Goal: Transaction & Acquisition: Purchase product/service

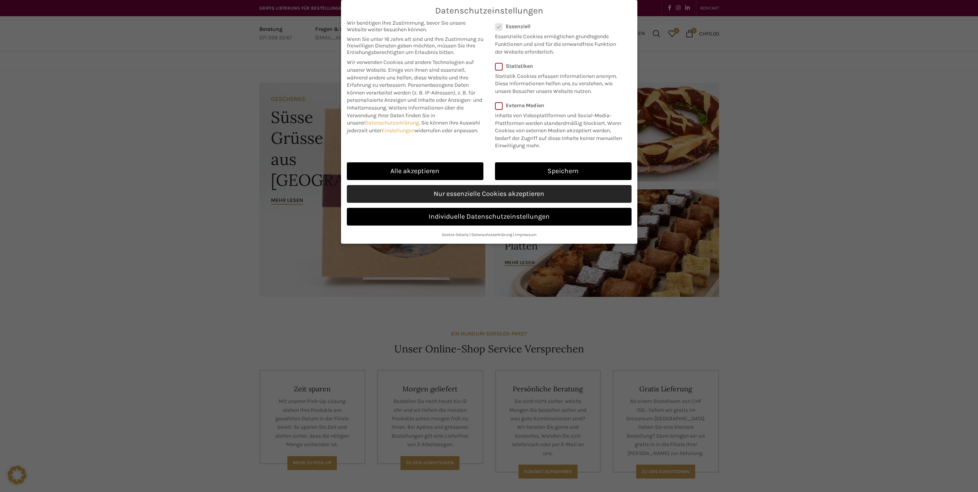
click at [452, 188] on link "Nur essenzielle Cookies akzeptieren" at bounding box center [489, 194] width 285 height 18
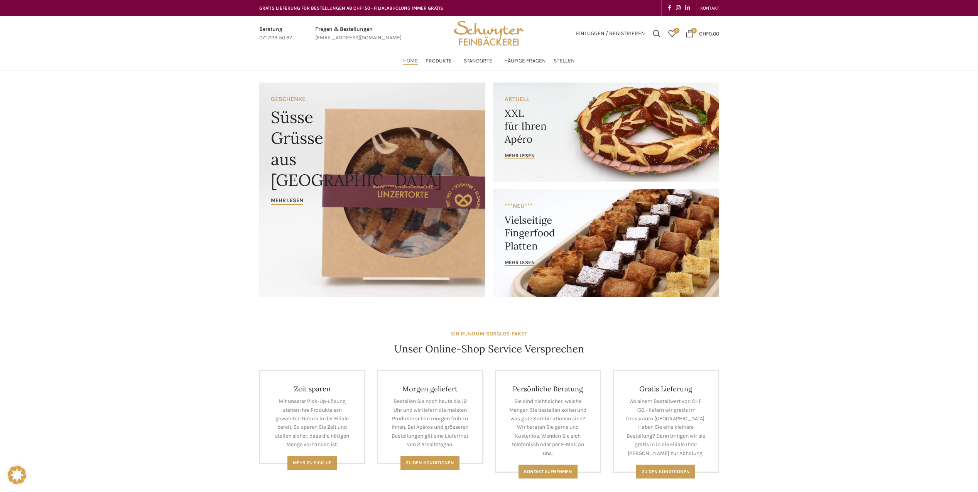
click at [359, 29] on link "Infobox link" at bounding box center [358, 33] width 86 height 17
click at [353, 29] on link "Infobox link" at bounding box center [358, 33] width 86 height 17
click at [354, 28] on link "Infobox link" at bounding box center [358, 33] width 86 height 17
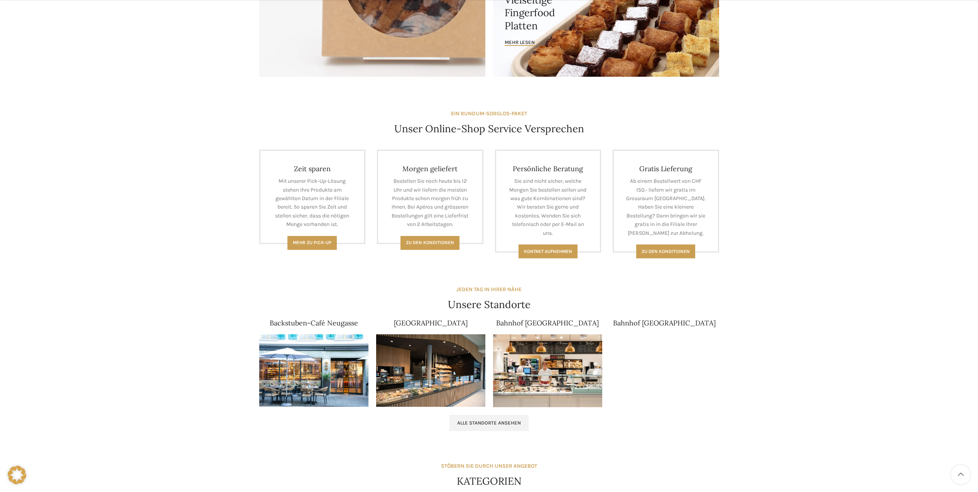
drag, startPoint x: 801, startPoint y: 193, endPoint x: 794, endPoint y: 225, distance: 32.1
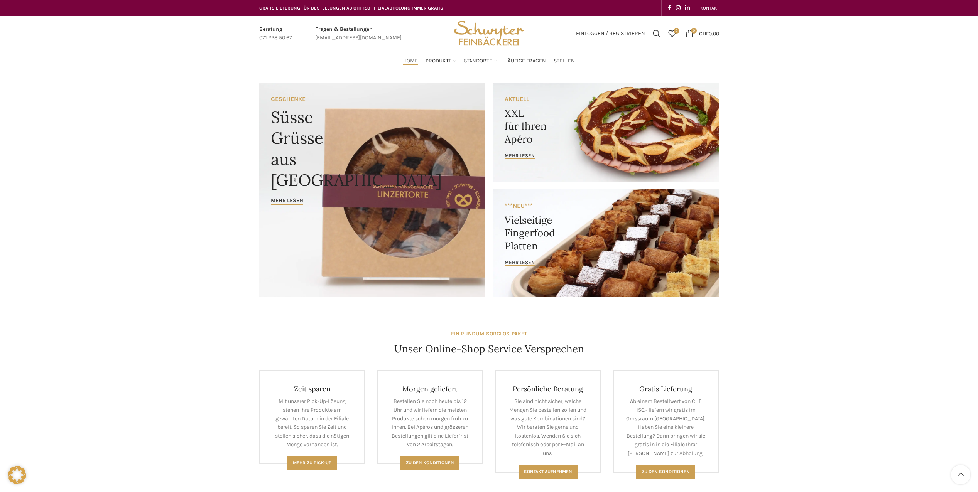
drag, startPoint x: 786, startPoint y: 243, endPoint x: 790, endPoint y: 165, distance: 78.1
click at [340, 39] on link "Infobox link" at bounding box center [358, 33] width 86 height 17
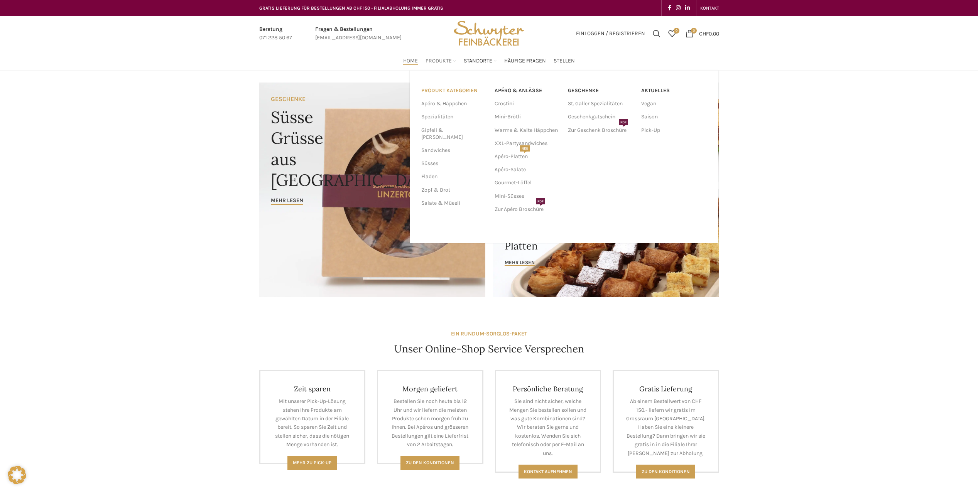
click at [448, 88] on link "PRODUKT KATEGORIEN" at bounding box center [453, 90] width 64 height 13
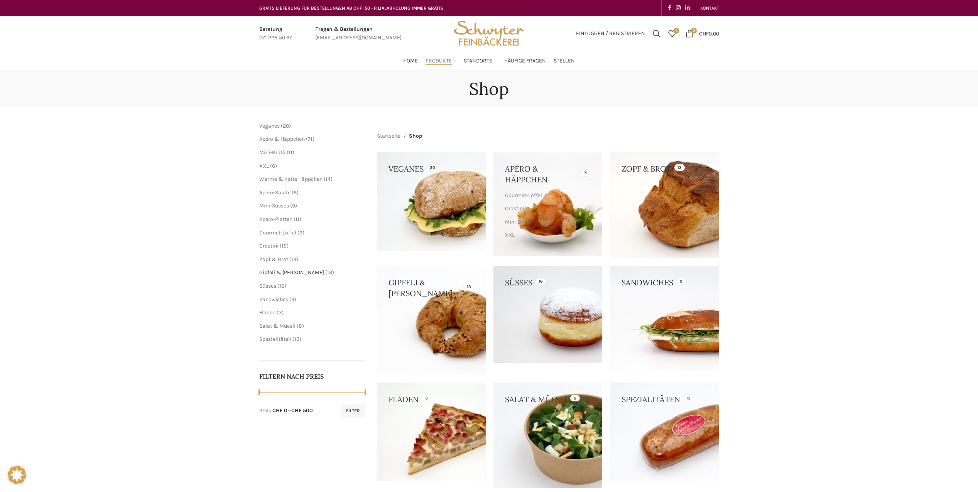
click at [280, 273] on span "Gipfeli & [PERSON_NAME]" at bounding box center [291, 272] width 65 height 7
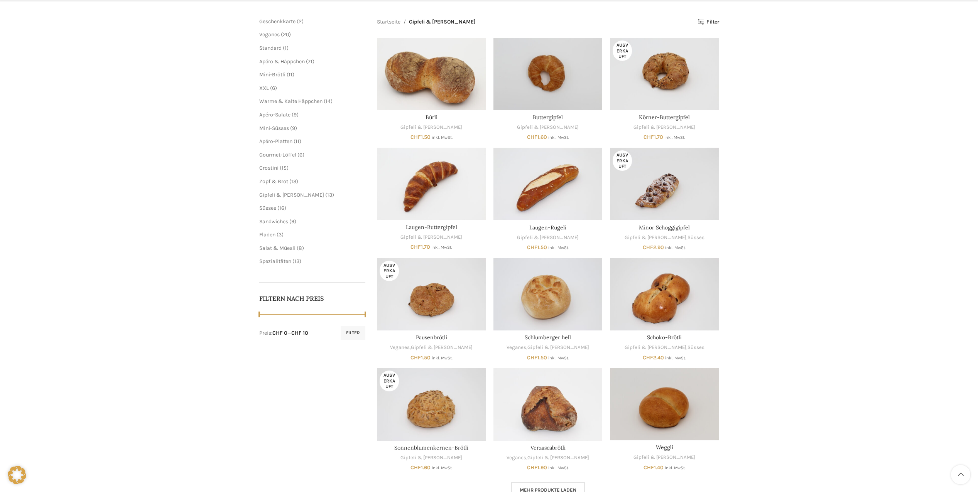
drag, startPoint x: 802, startPoint y: 228, endPoint x: 789, endPoint y: 260, distance: 35.0
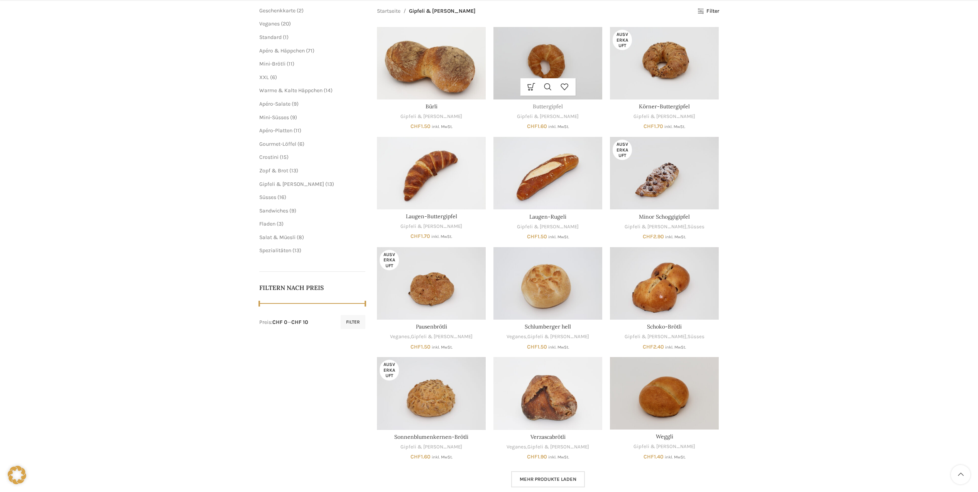
click at [548, 107] on link "Buttergipfel" at bounding box center [548, 106] width 30 height 7
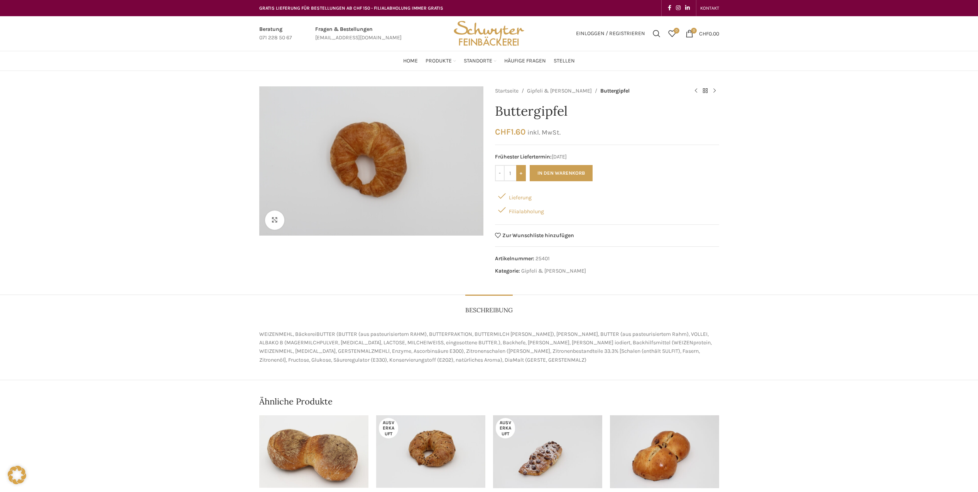
click at [522, 174] on input "+" at bounding box center [521, 173] width 10 height 16
type input "4"
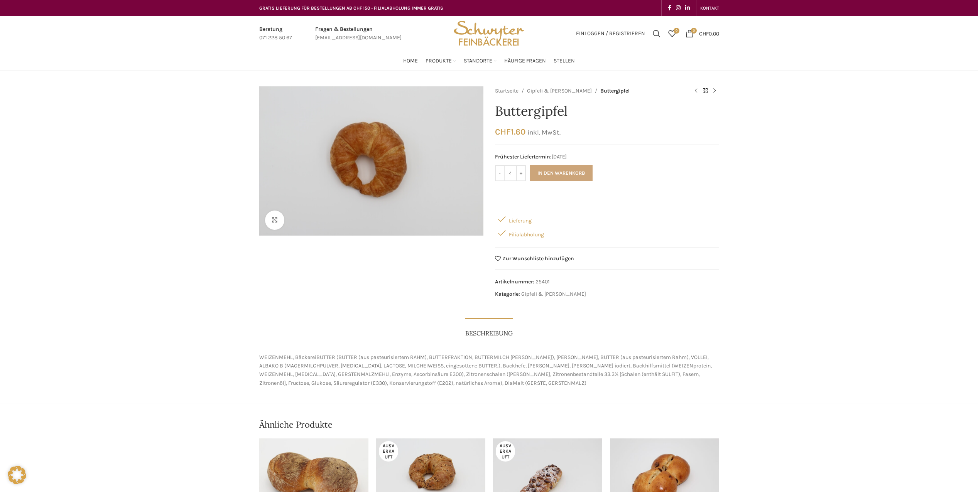
click at [564, 172] on button "In den Warenkorb" at bounding box center [561, 173] width 63 height 16
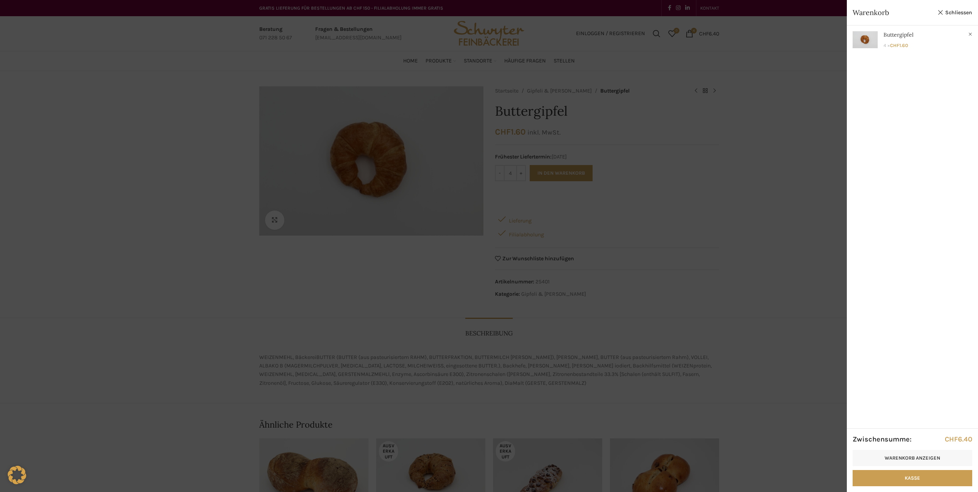
drag, startPoint x: 674, startPoint y: 165, endPoint x: 650, endPoint y: 160, distance: 24.8
click at [674, 164] on div at bounding box center [489, 246] width 978 height 492
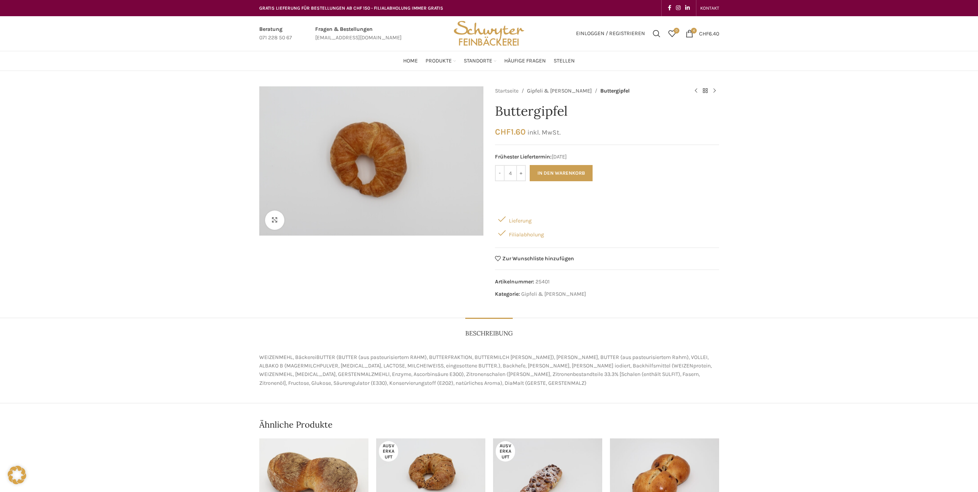
click at [550, 91] on link "Gipfeli & [PERSON_NAME]" at bounding box center [559, 91] width 65 height 8
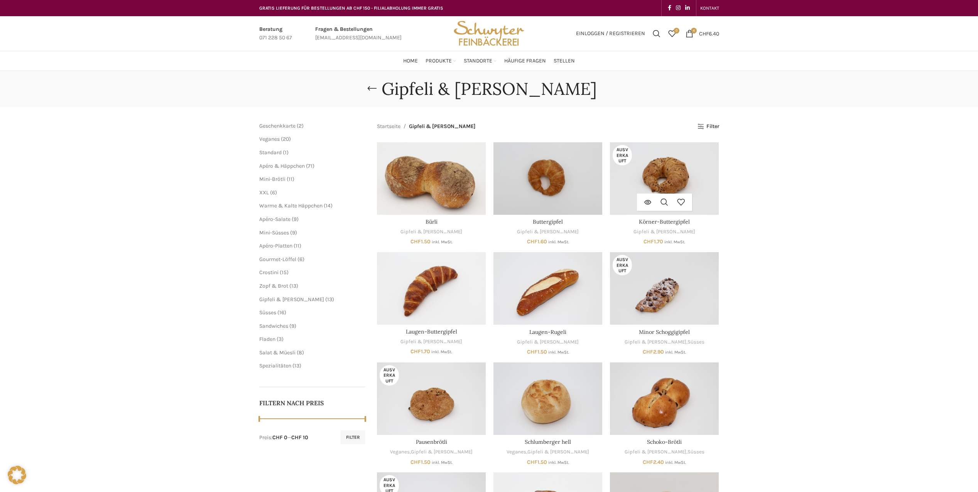
click at [701, 200] on div "Weiterlesen Schnellansicht Zur Wunschliste hinzufügen" at bounding box center [664, 202] width 109 height 17
click at [661, 220] on link "Körner-Buttergipfel" at bounding box center [664, 221] width 51 height 7
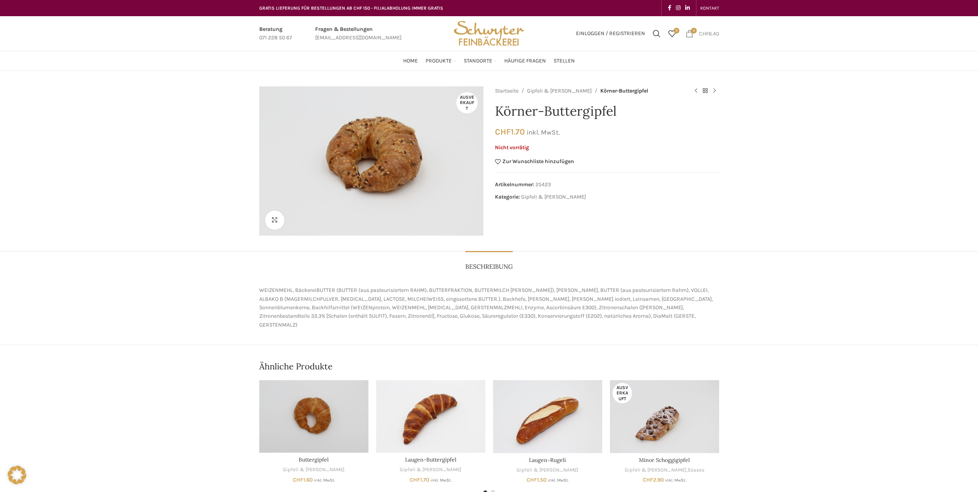
click at [691, 32] on span "4 items" at bounding box center [694, 31] width 6 height 6
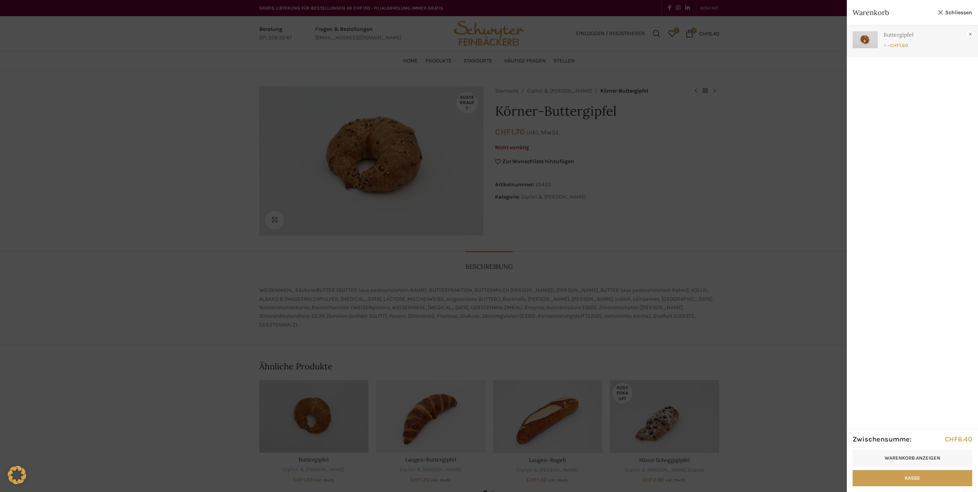
click at [972, 32] on link "×" at bounding box center [971, 34] width 8 height 8
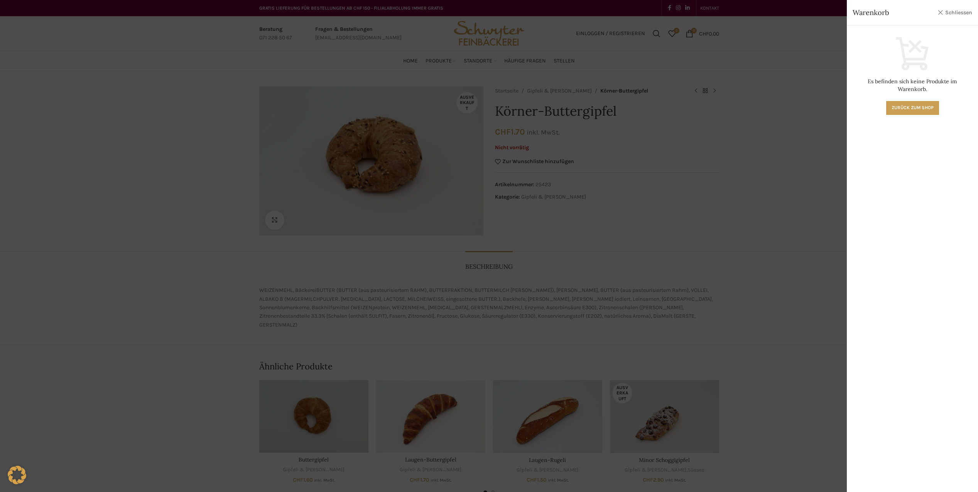
click at [952, 10] on link "Schliessen" at bounding box center [955, 13] width 35 height 10
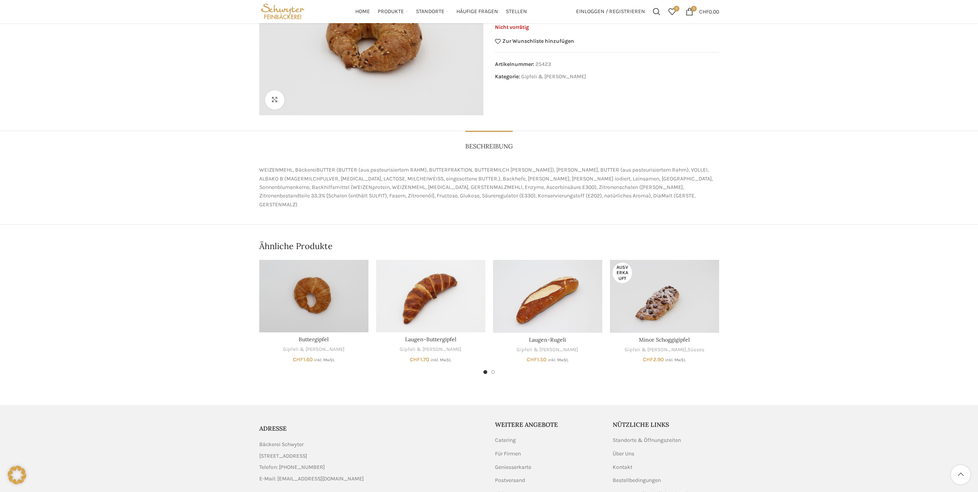
scroll to position [171, 0]
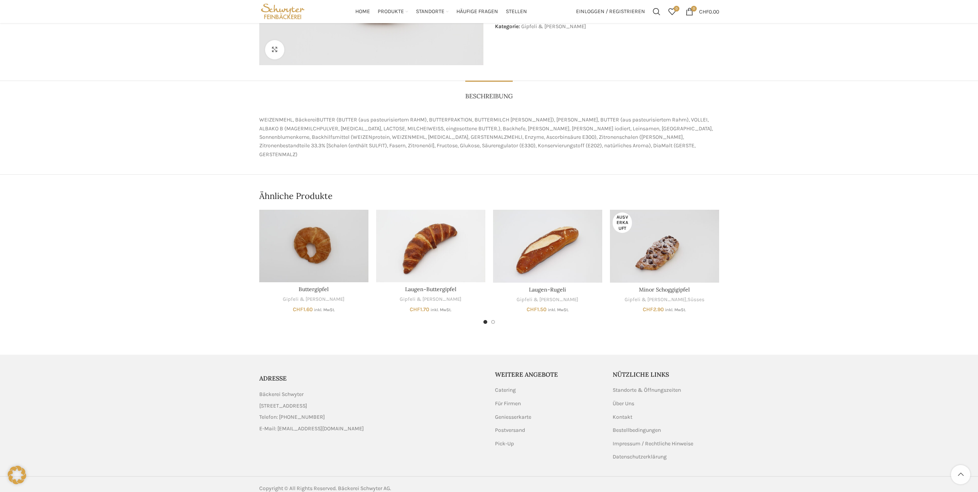
drag, startPoint x: 805, startPoint y: 181, endPoint x: 797, endPoint y: 291, distance: 109.9
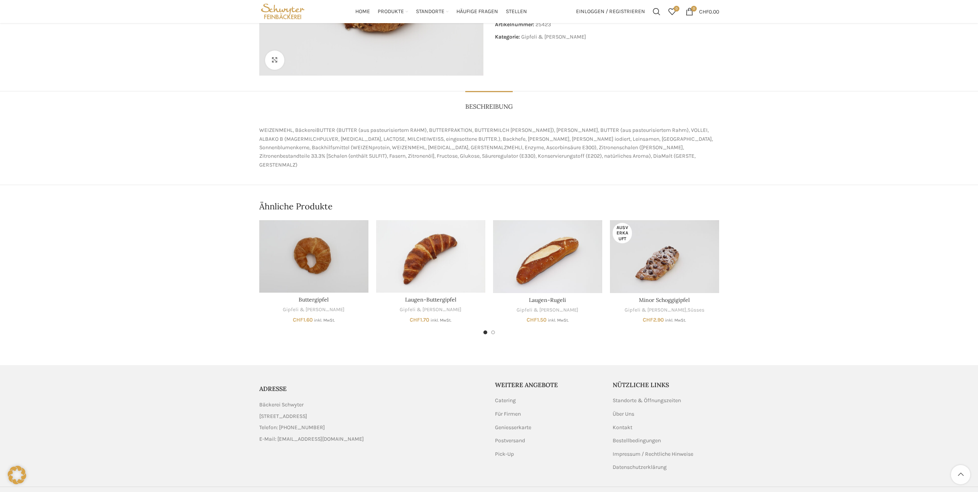
scroll to position [0, 0]
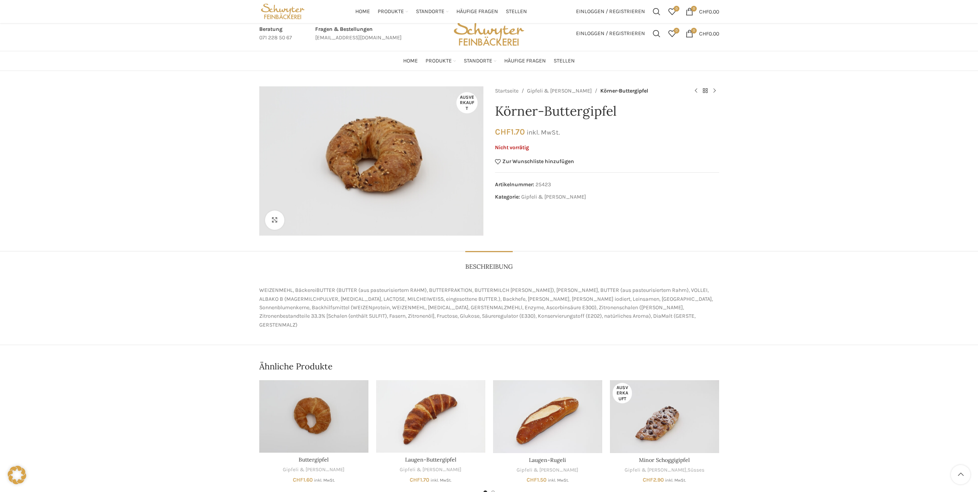
drag, startPoint x: 810, startPoint y: 317, endPoint x: 808, endPoint y: 192, distance: 125.4
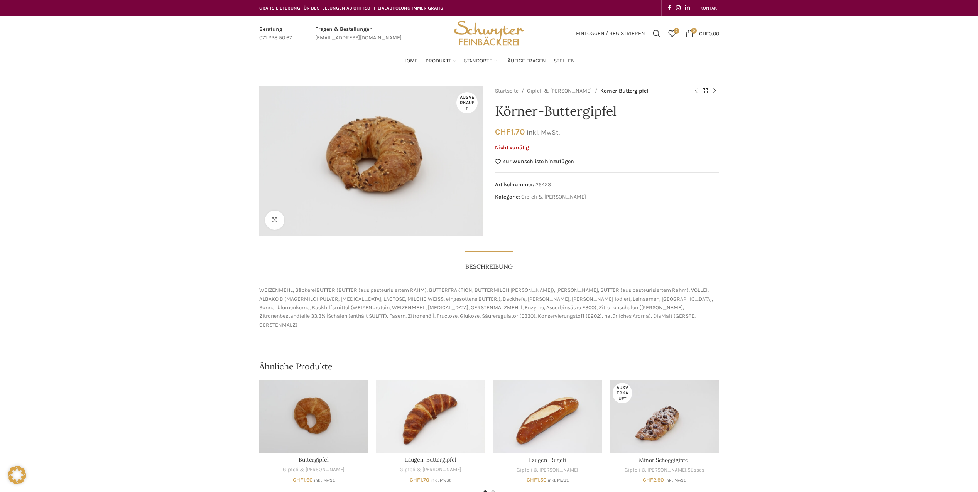
click at [491, 30] on img "Site logo" at bounding box center [489, 33] width 76 height 35
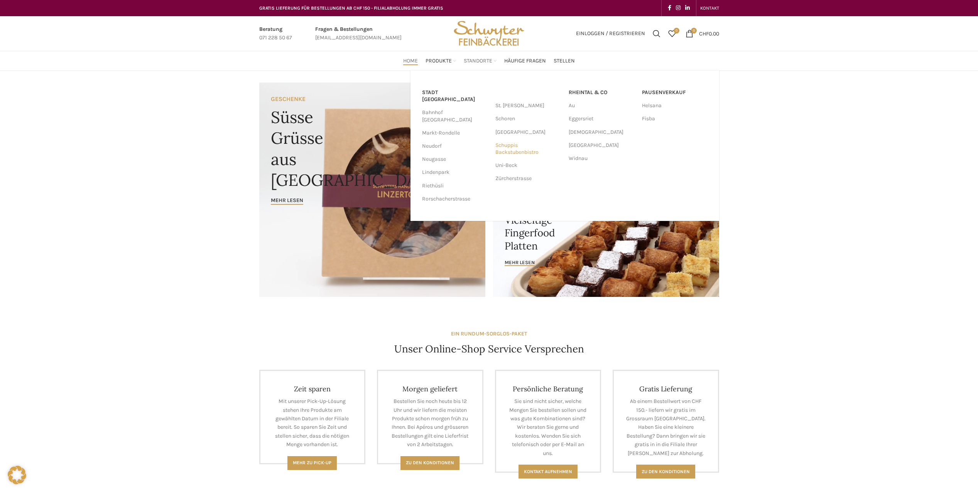
click at [510, 152] on link "Schuppis Backstubenbistro" at bounding box center [528, 149] width 66 height 20
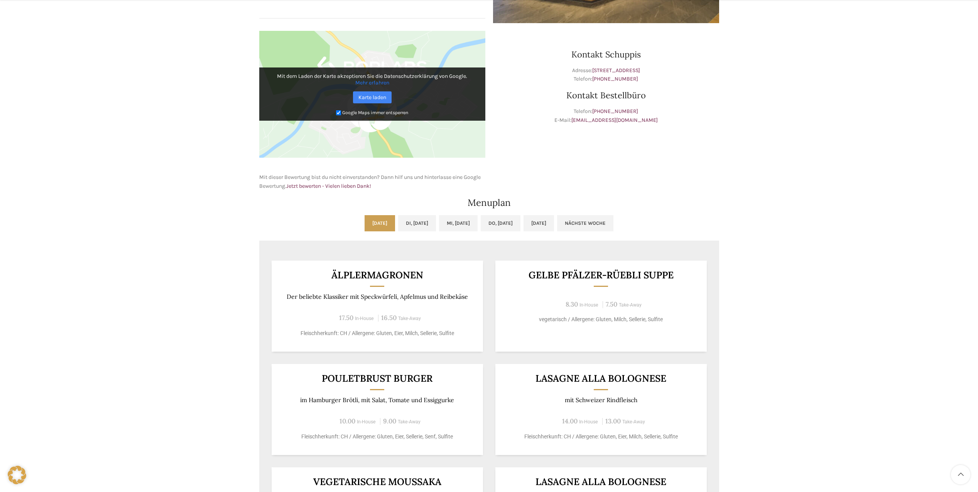
drag, startPoint x: 672, startPoint y: 296, endPoint x: 662, endPoint y: 324, distance: 29.9
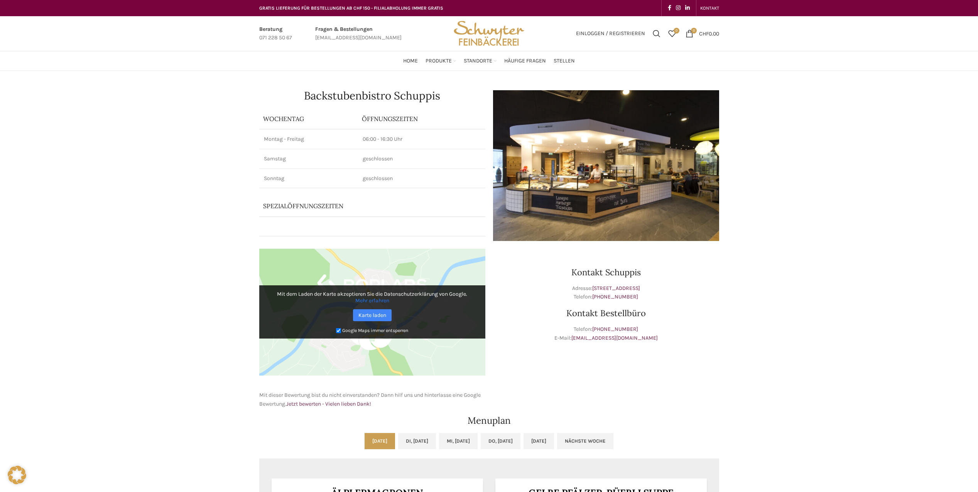
drag, startPoint x: 676, startPoint y: 236, endPoint x: 672, endPoint y: 177, distance: 59.2
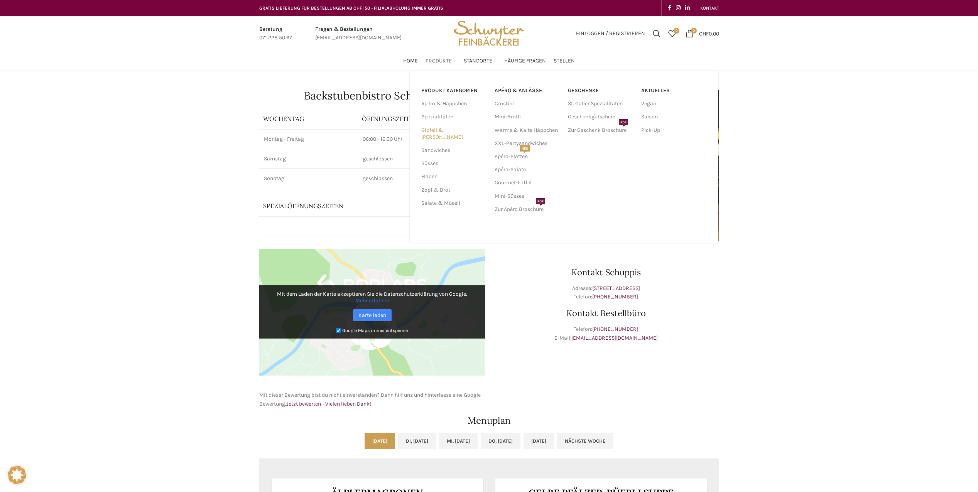
click at [447, 129] on link "Gipfeli & [PERSON_NAME]" at bounding box center [453, 134] width 64 height 20
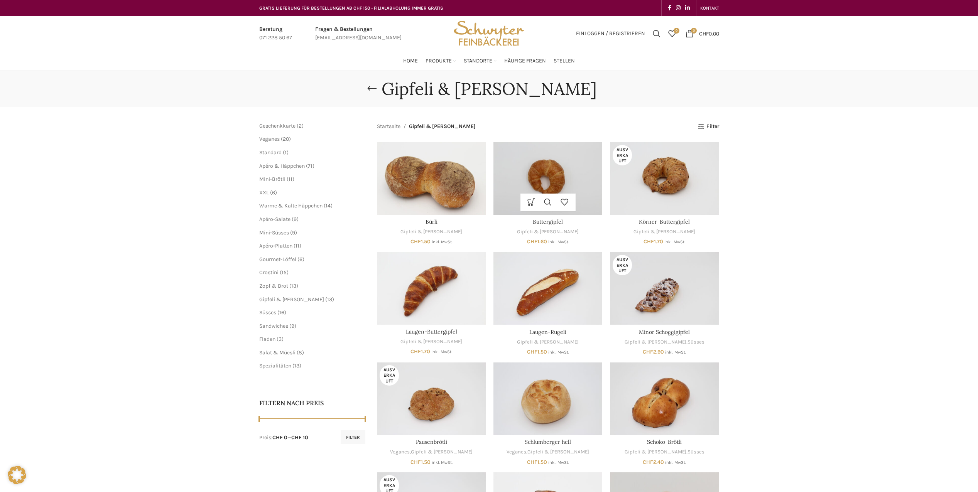
click at [591, 203] on div "In den Warenkorb Schnellansicht Zur Wunschliste hinzufügen" at bounding box center [548, 202] width 109 height 17
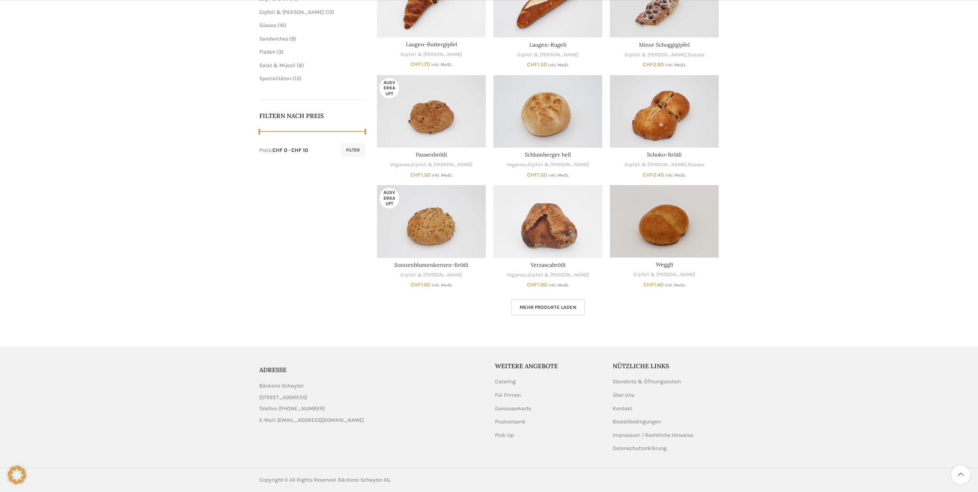
drag, startPoint x: 159, startPoint y: 168, endPoint x: 167, endPoint y: 254, distance: 86.0
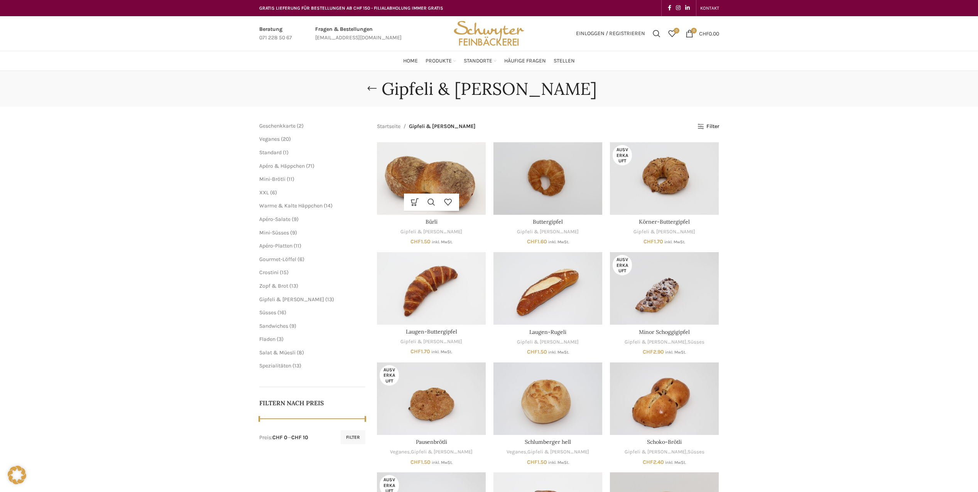
drag, startPoint x: 339, startPoint y: 239, endPoint x: 382, endPoint y: 171, distance: 80.6
click at [540, 185] on img "Buttergipfel" at bounding box center [548, 178] width 109 height 73
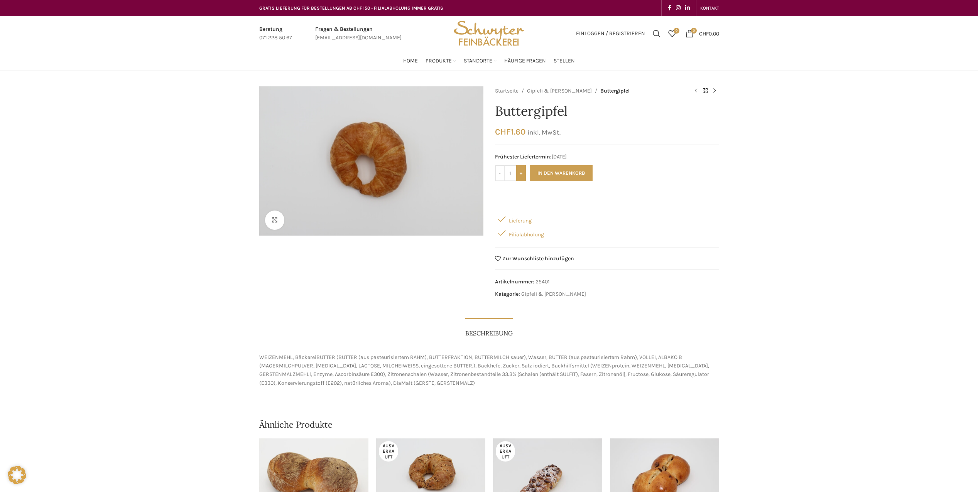
click at [522, 169] on input "+" at bounding box center [521, 173] width 10 height 16
type input "4"
click at [570, 173] on button "In den Warenkorb" at bounding box center [561, 173] width 63 height 16
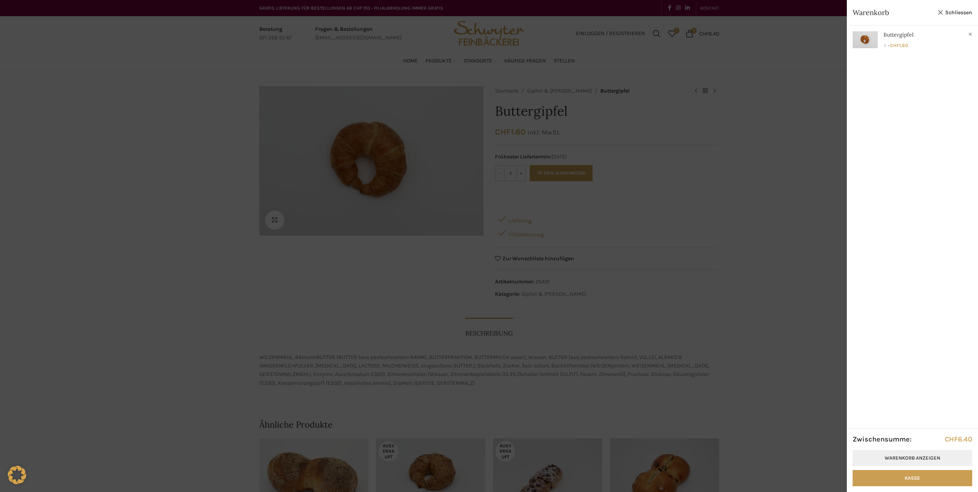
click at [918, 455] on link "Warenkorb anzeigen" at bounding box center [913, 458] width 120 height 16
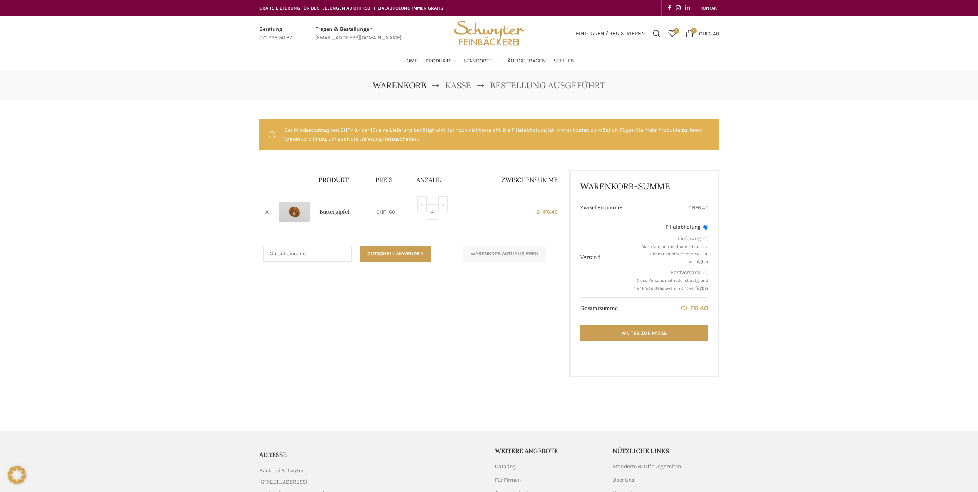
click at [269, 212] on link "×" at bounding box center [267, 212] width 12 height 12
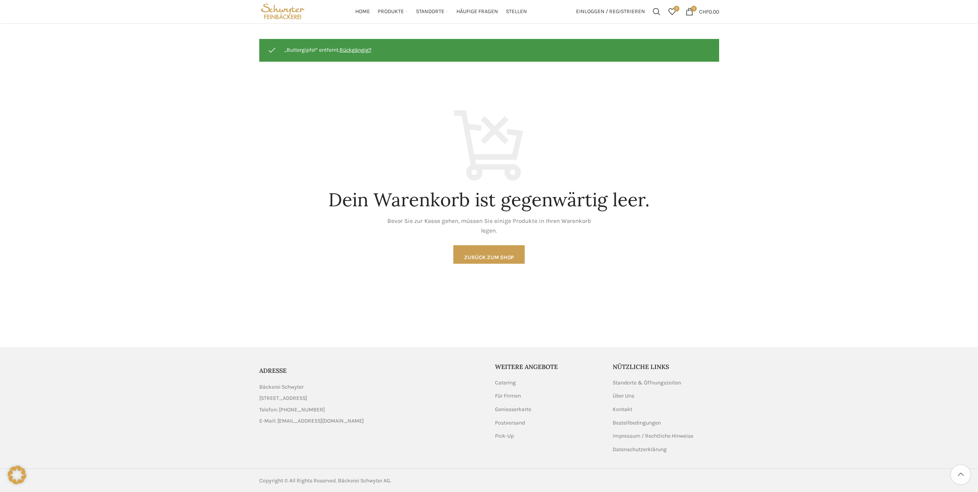
scroll to position [81, 0]
click at [478, 254] on link "Zurück zum Shop" at bounding box center [488, 254] width 71 height 19
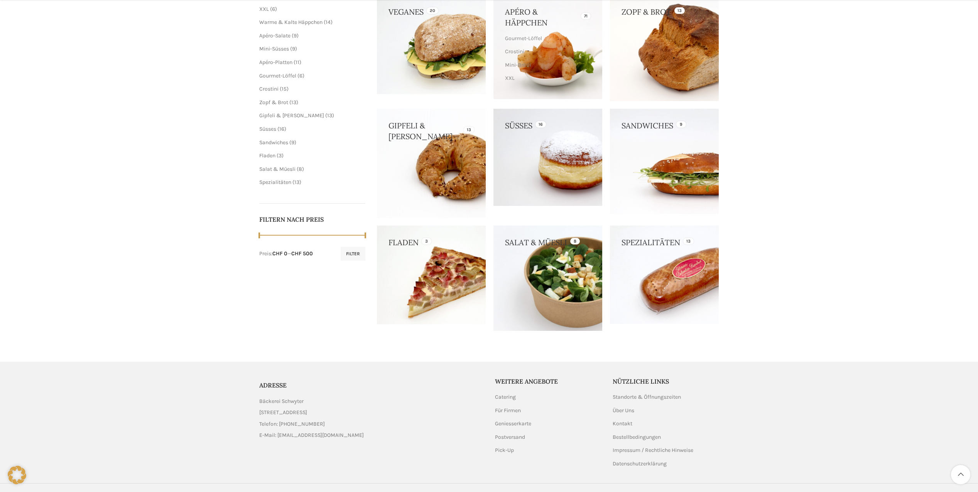
scroll to position [172, 0]
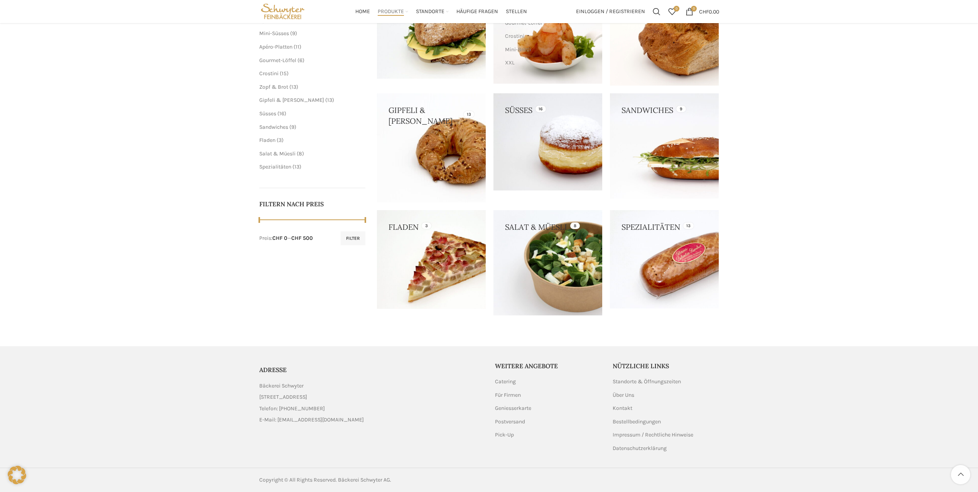
drag, startPoint x: 798, startPoint y: 152, endPoint x: 782, endPoint y: 257, distance: 105.4
click at [638, 421] on link "Bestellbedingungen" at bounding box center [637, 422] width 49 height 8
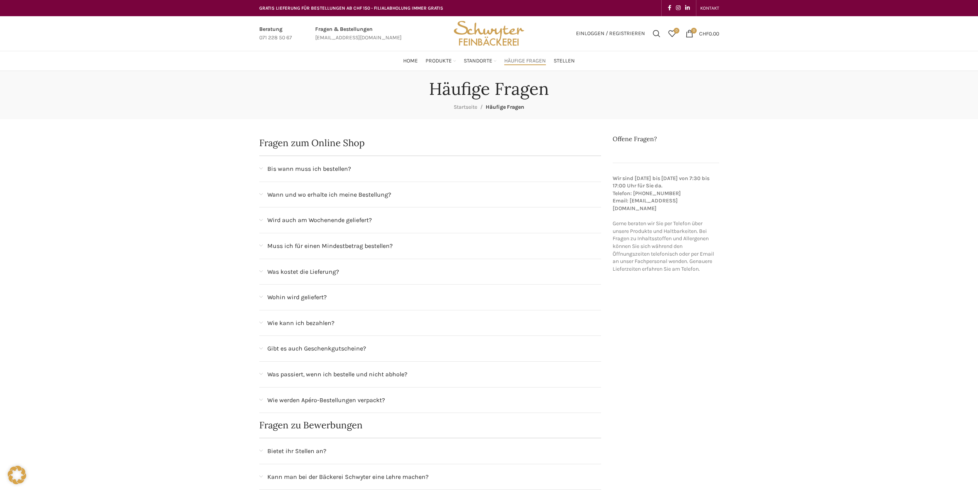
click at [327, 169] on span "Bis wann muss ich bestellen?" at bounding box center [309, 169] width 84 height 10
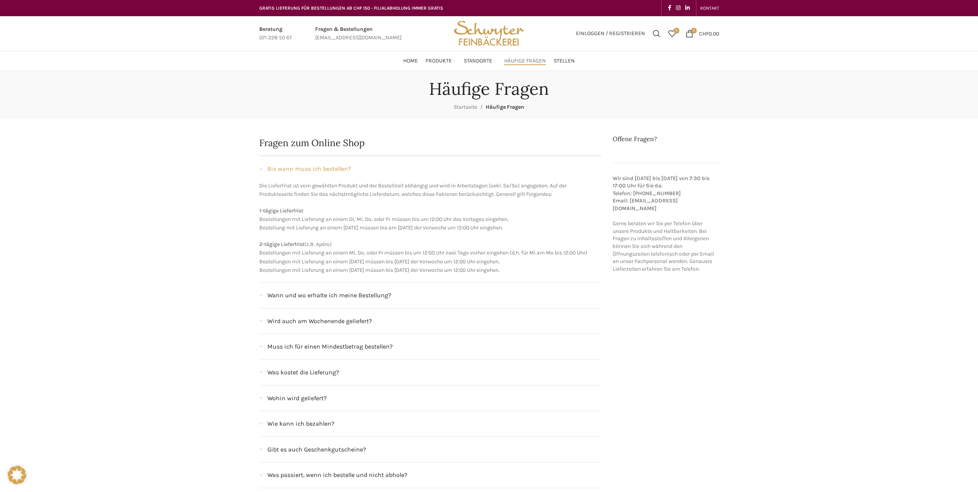
click at [326, 166] on span "Bis wann muss ich bestellen?" at bounding box center [309, 169] width 84 height 10
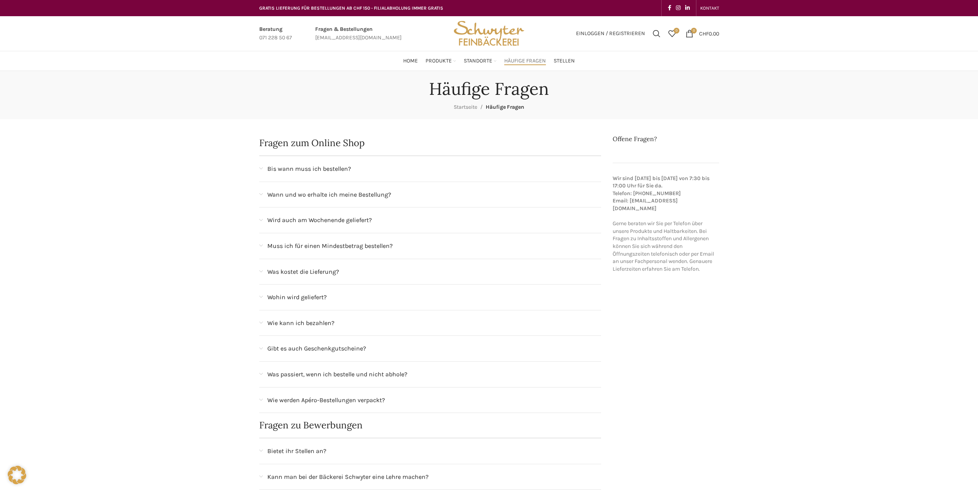
click at [326, 199] on span "Wann und wo erhalte ich meine Bestellung?" at bounding box center [329, 195] width 124 height 10
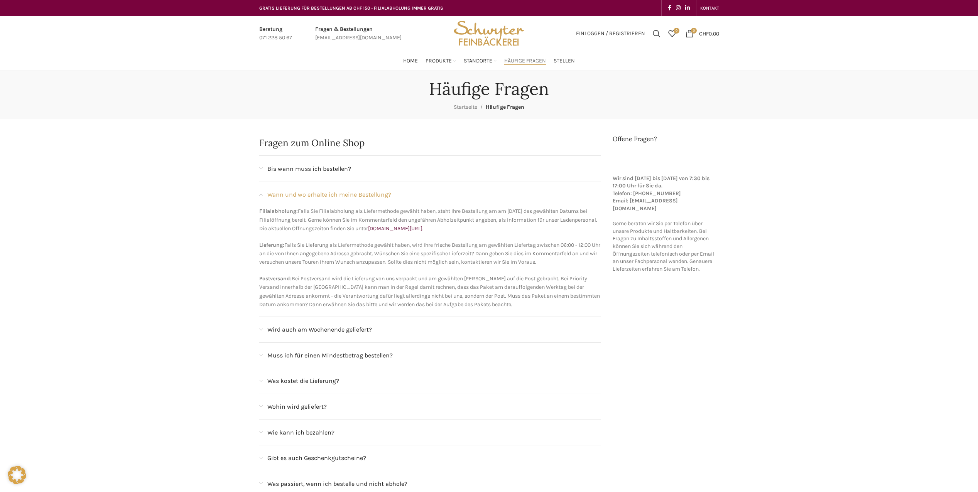
click at [326, 199] on span "Wann und wo erhalte ich meine Bestellung?" at bounding box center [329, 195] width 124 height 10
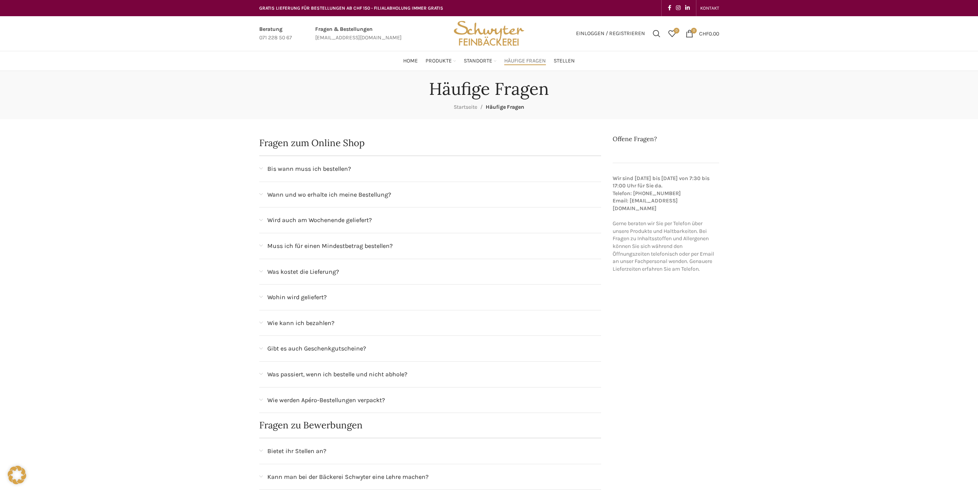
drag, startPoint x: 206, startPoint y: 210, endPoint x: 244, endPoint y: 274, distance: 74.9
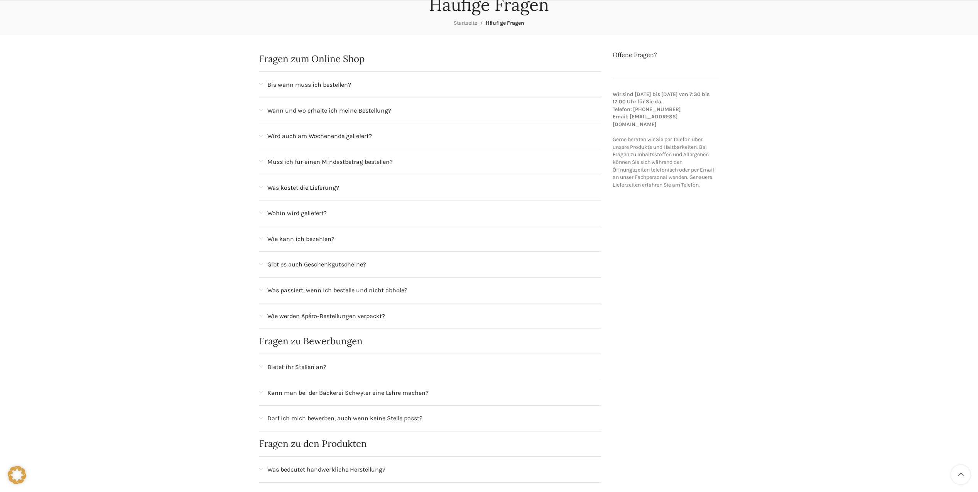
scroll to position [103, 0]
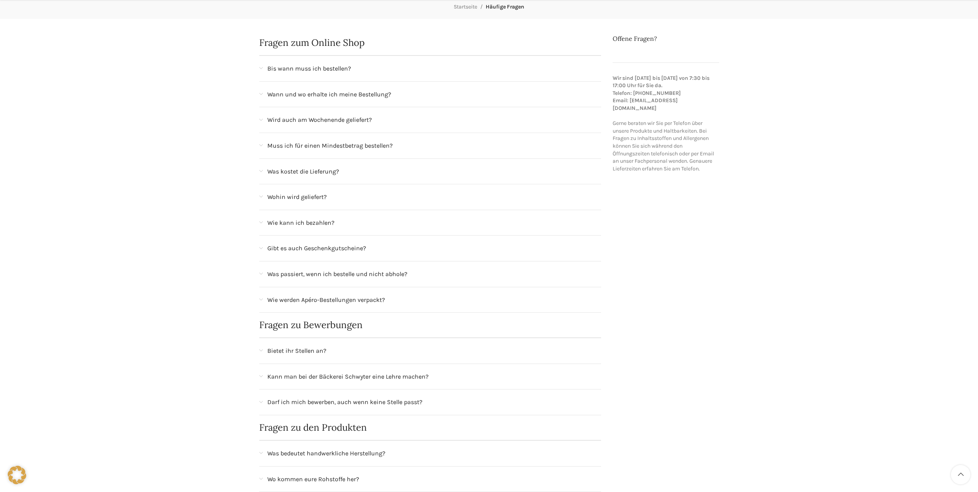
drag, startPoint x: 228, startPoint y: 240, endPoint x: 229, endPoint y: 273, distance: 32.8
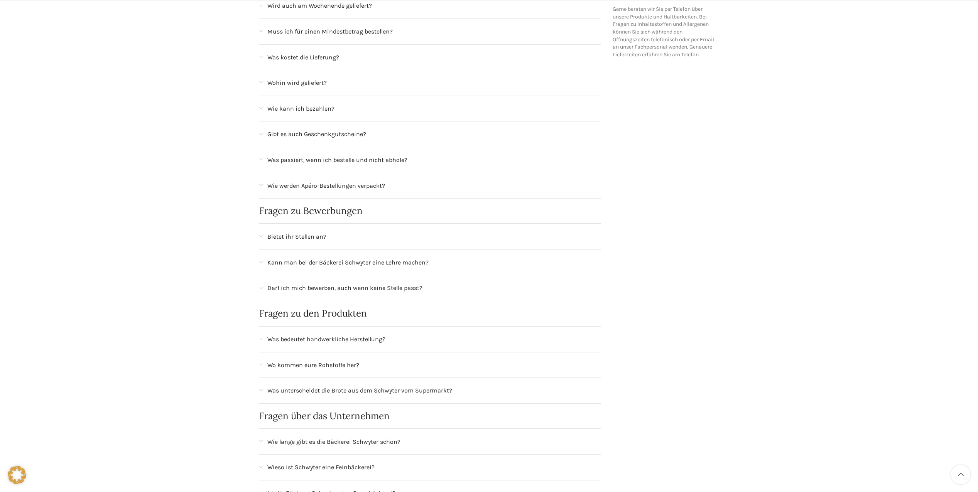
drag, startPoint x: 223, startPoint y: 236, endPoint x: 225, endPoint y: 264, distance: 28.2
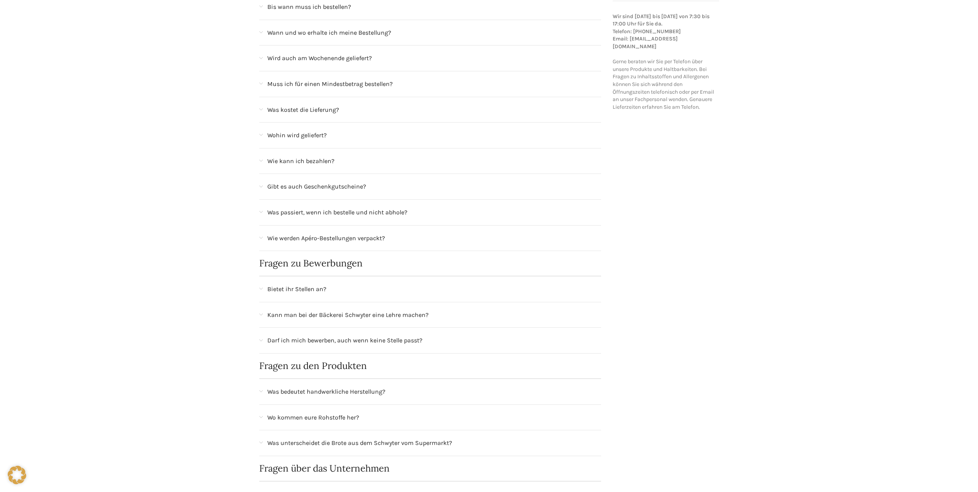
scroll to position [0, 0]
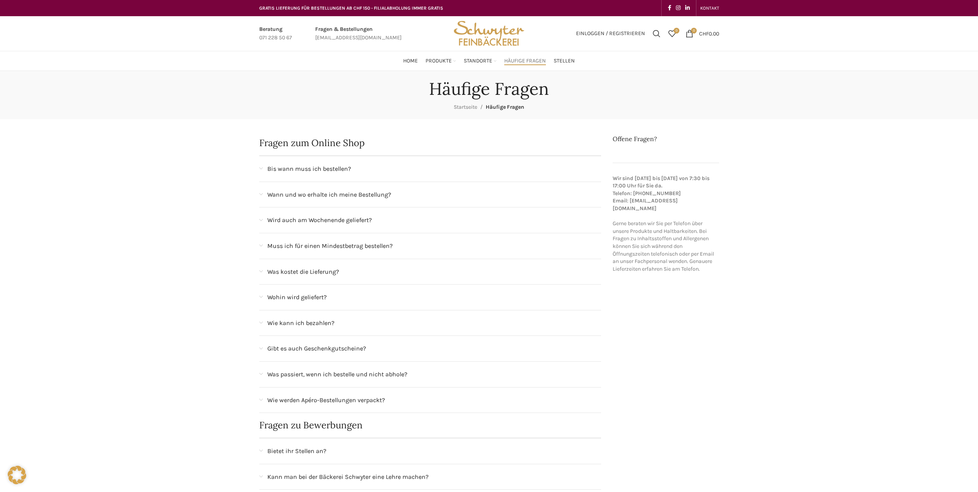
drag, startPoint x: 222, startPoint y: 254, endPoint x: 248, endPoint y: 135, distance: 121.5
click at [414, 61] on span "Home" at bounding box center [410, 60] width 15 height 7
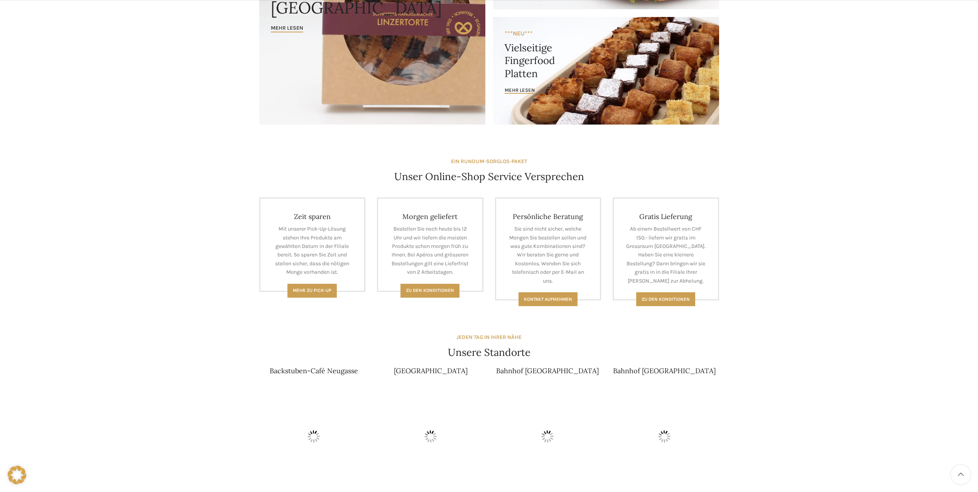
drag, startPoint x: 198, startPoint y: 148, endPoint x: 193, endPoint y: 186, distance: 38.1
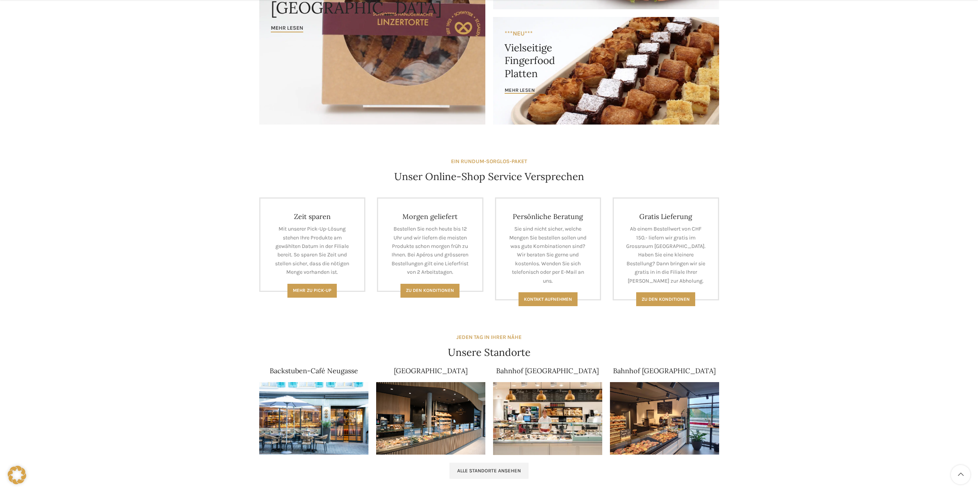
scroll to position [176, 0]
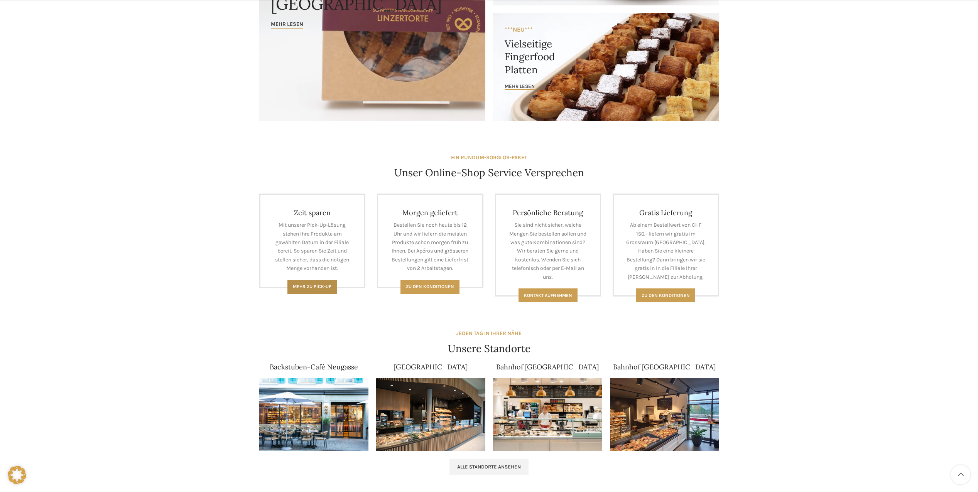
click at [329, 284] on link "Mehr zu Pick-Up" at bounding box center [311, 287] width 49 height 14
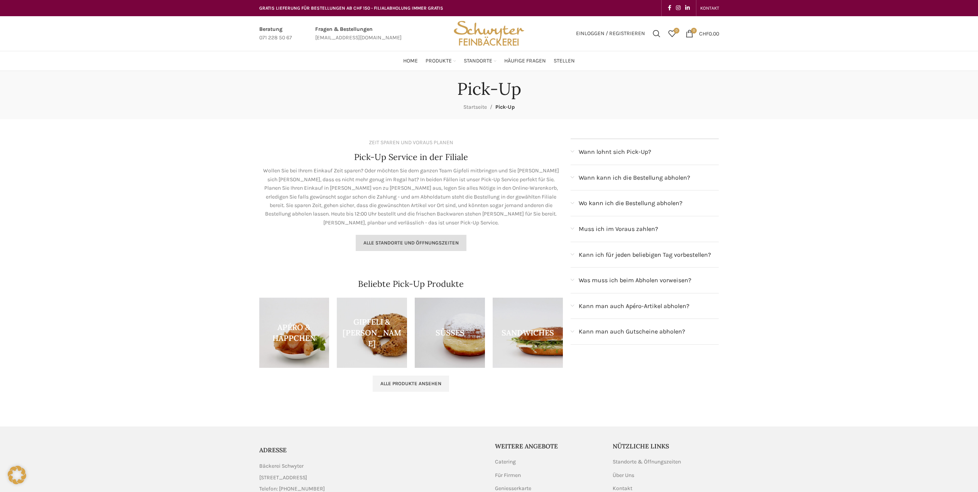
click at [402, 247] on link "Alle Standorte und Öffnungszeiten" at bounding box center [411, 243] width 111 height 16
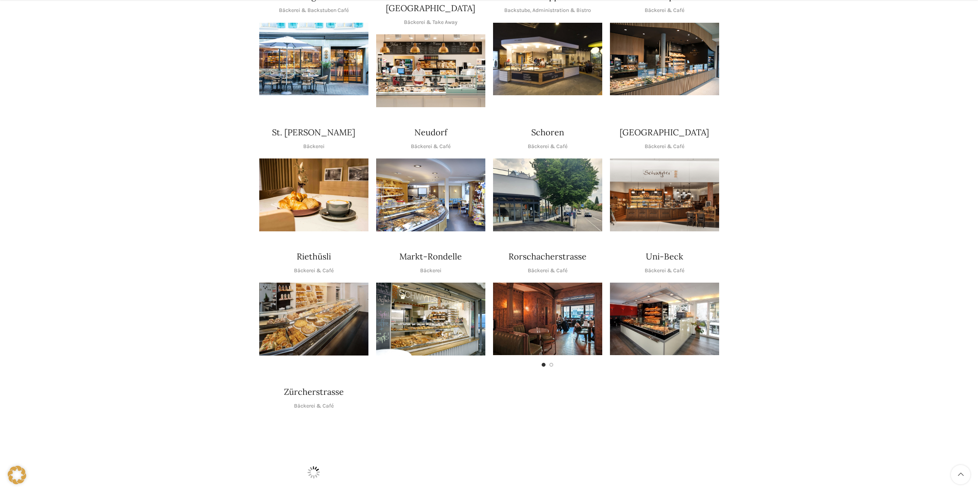
drag, startPoint x: 752, startPoint y: 215, endPoint x: 744, endPoint y: 258, distance: 43.6
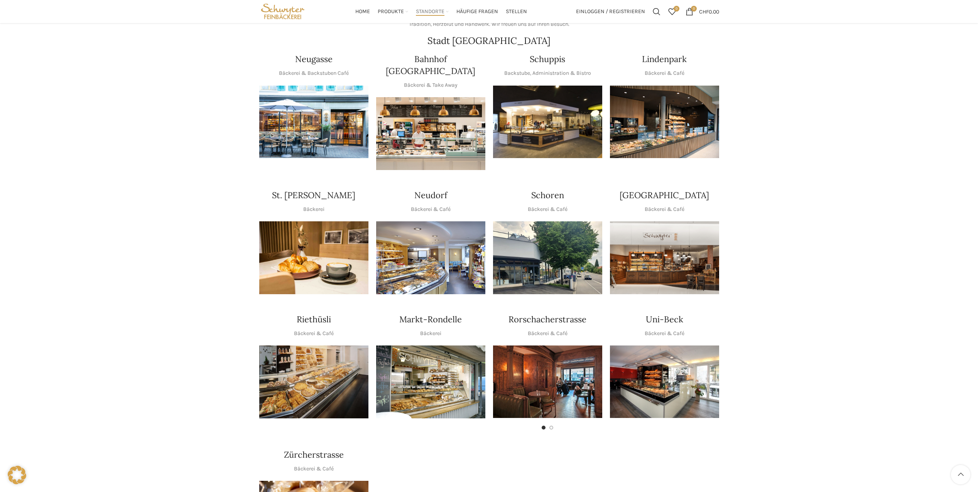
drag, startPoint x: 752, startPoint y: 287, endPoint x: 757, endPoint y: 257, distance: 31.0
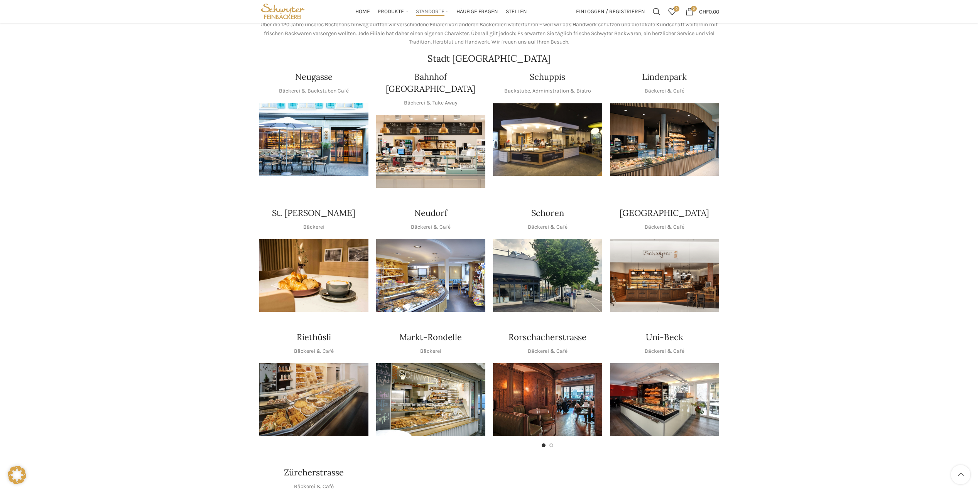
click at [546, 118] on img "1 / 1" at bounding box center [547, 139] width 109 height 73
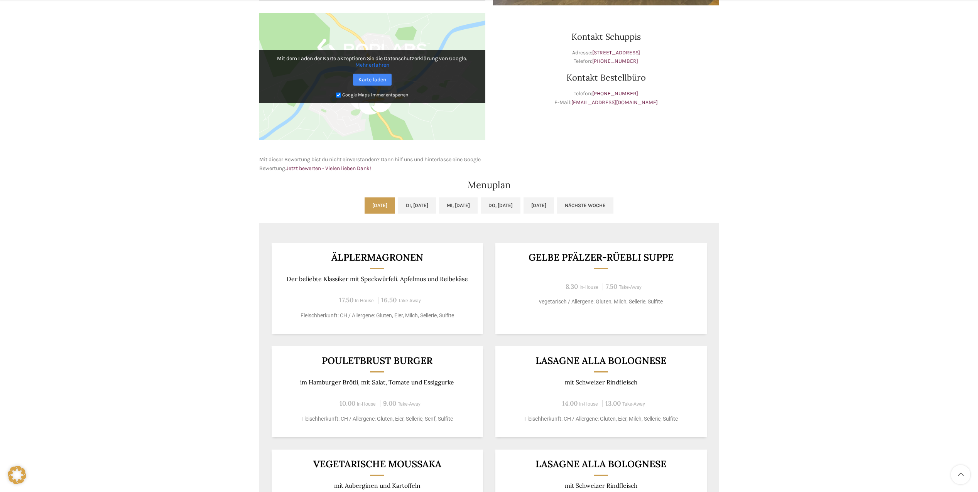
drag, startPoint x: 703, startPoint y: 264, endPoint x: 703, endPoint y: 311, distance: 46.3
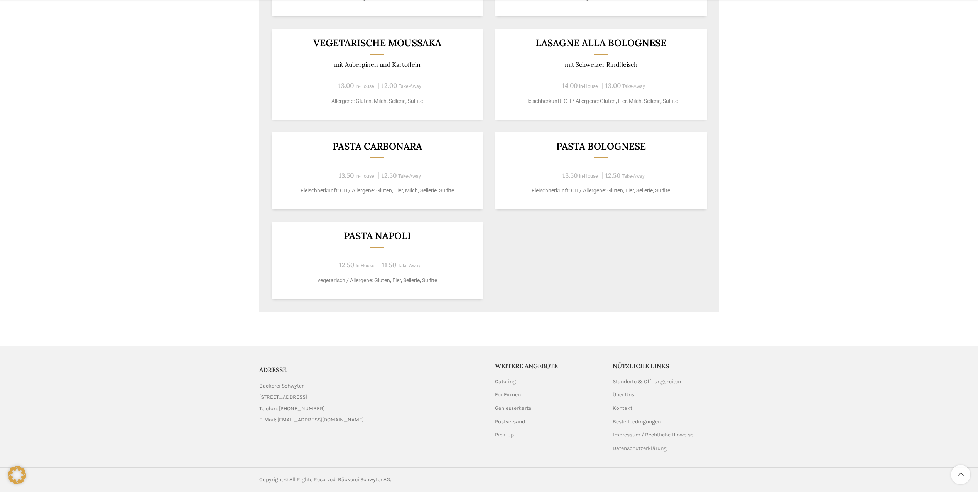
drag, startPoint x: 746, startPoint y: 257, endPoint x: 725, endPoint y: 336, distance: 81.1
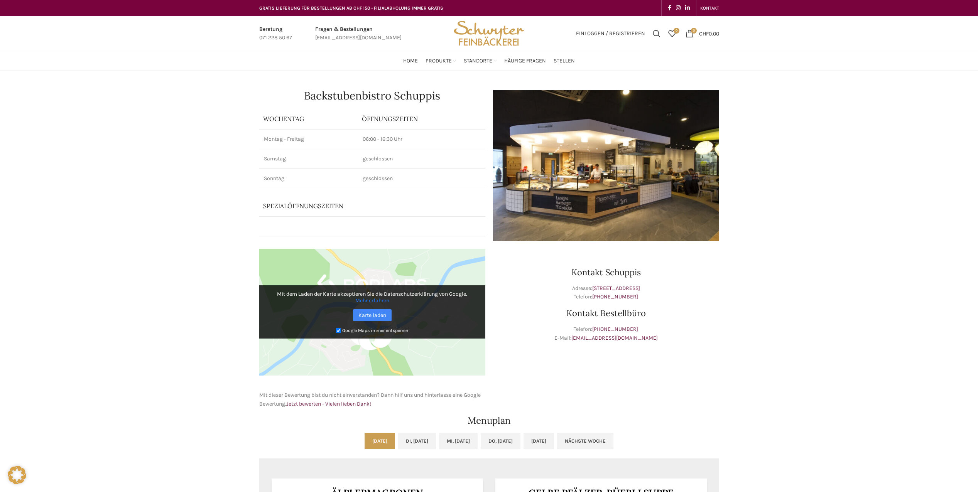
drag, startPoint x: 725, startPoint y: 304, endPoint x: 685, endPoint y: 179, distance: 131.7
click at [476, 34] on img "Site logo" at bounding box center [489, 33] width 76 height 35
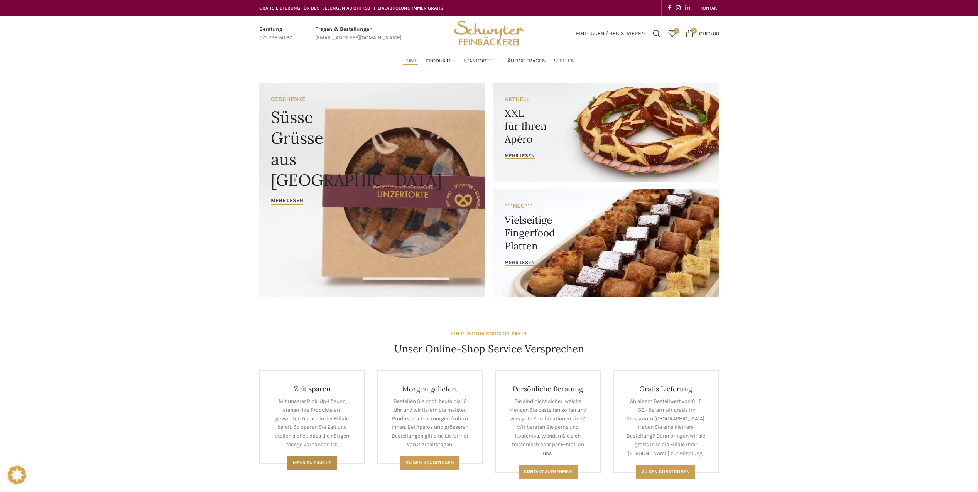
click at [313, 463] on span "Mehr zu Pick-Up" at bounding box center [312, 462] width 39 height 5
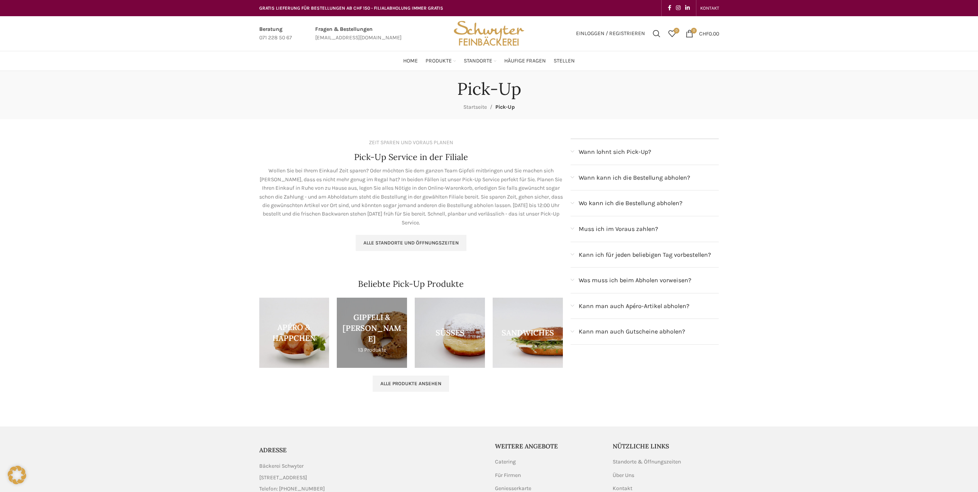
click at [374, 351] on link "Product category brotli" at bounding box center [372, 333] width 70 height 70
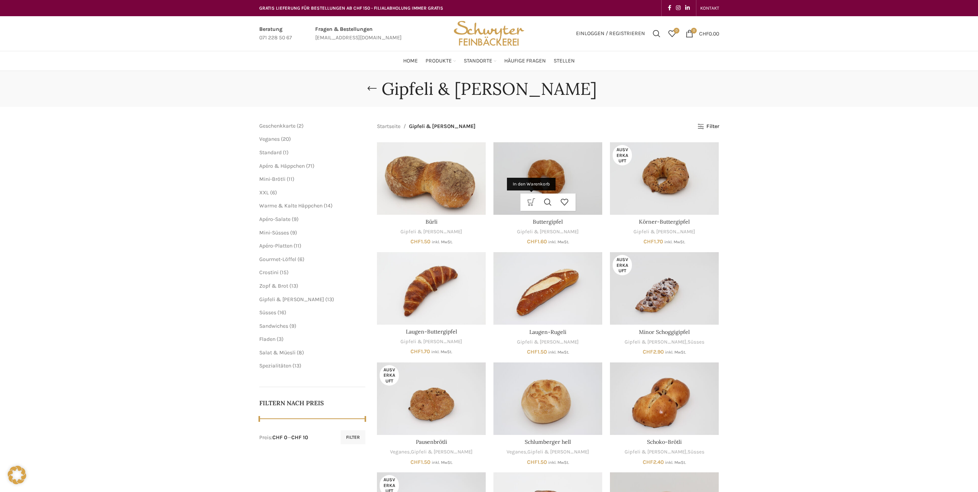
click at [531, 203] on link "In den Warenkorb" at bounding box center [531, 202] width 17 height 17
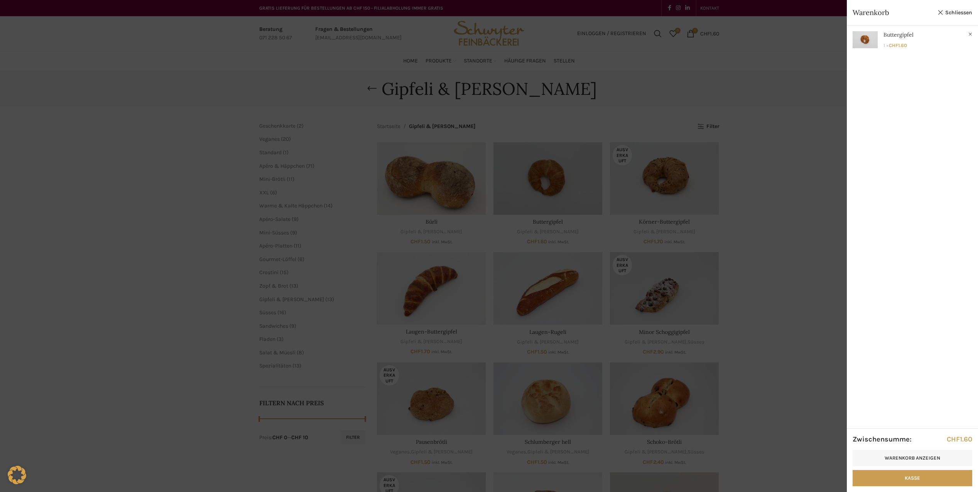
click at [648, 206] on div at bounding box center [489, 246] width 978 height 492
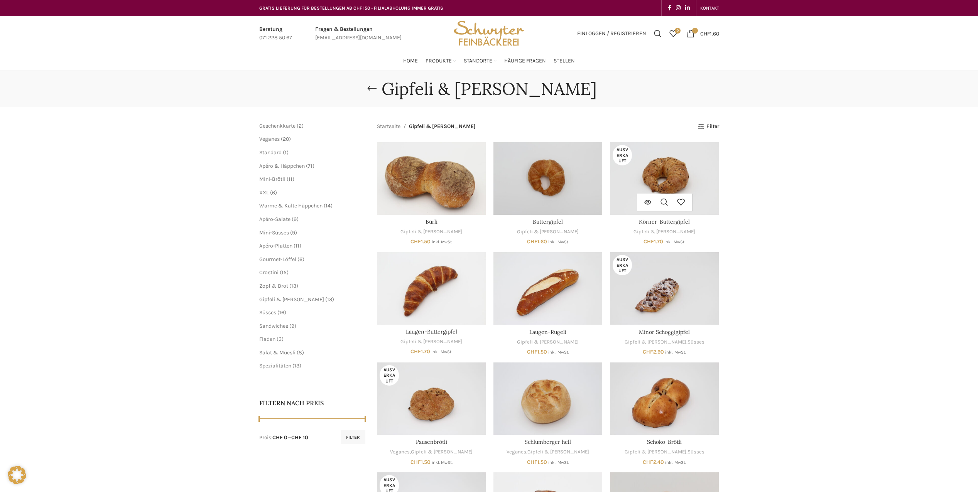
click at [707, 199] on div "Weiterlesen Schnellansicht Zur Wunschliste hinzufügen" at bounding box center [664, 202] width 109 height 17
click at [665, 221] on link "Körner-Buttergipfel" at bounding box center [664, 221] width 51 height 7
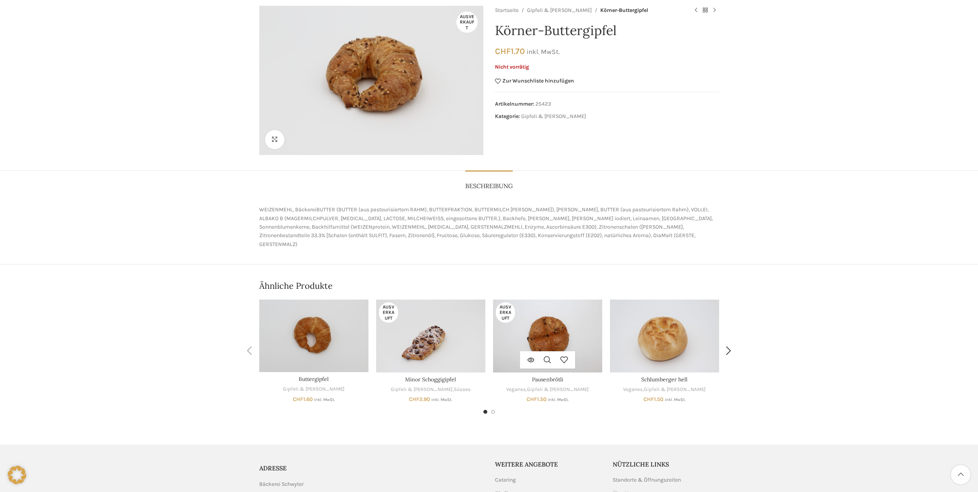
drag, startPoint x: 588, startPoint y: 273, endPoint x: 591, endPoint y: 305, distance: 32.2
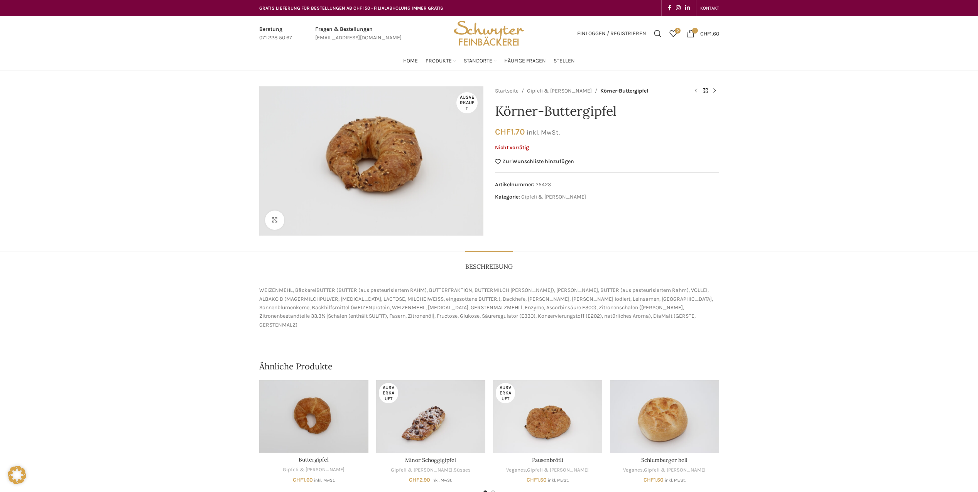
drag, startPoint x: 855, startPoint y: 324, endPoint x: 851, endPoint y: 266, distance: 58.4
click at [691, 32] on span "1 item" at bounding box center [691, 34] width 8 height 8
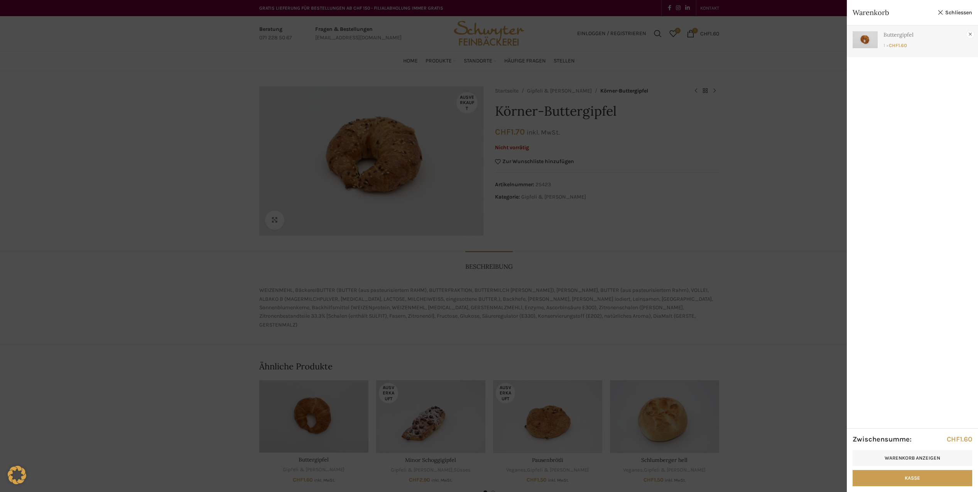
click at [969, 31] on link "×" at bounding box center [971, 34] width 8 height 8
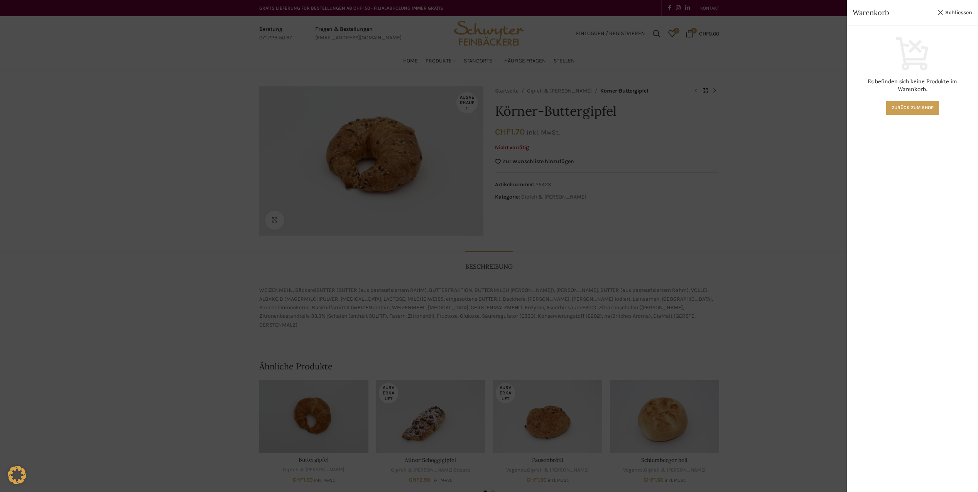
click at [636, 119] on div at bounding box center [489, 246] width 978 height 492
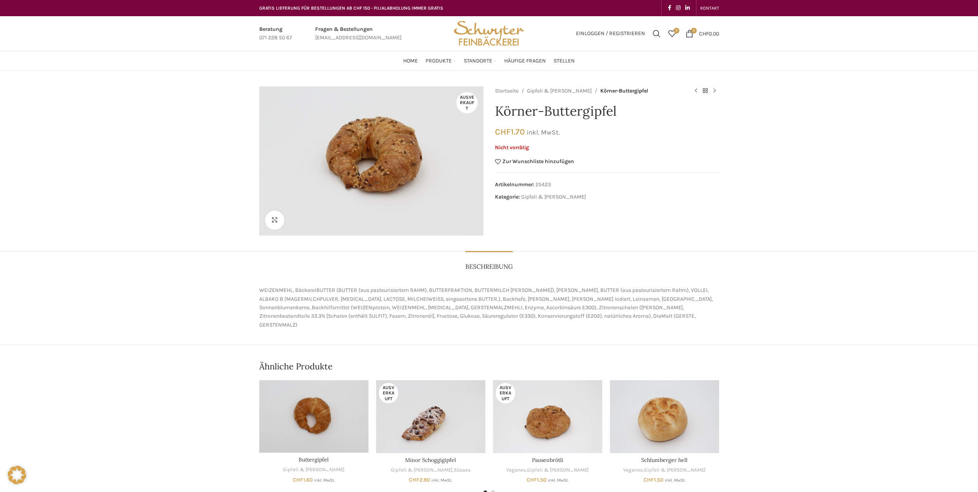
click at [476, 31] on img "Site logo" at bounding box center [489, 33] width 76 height 35
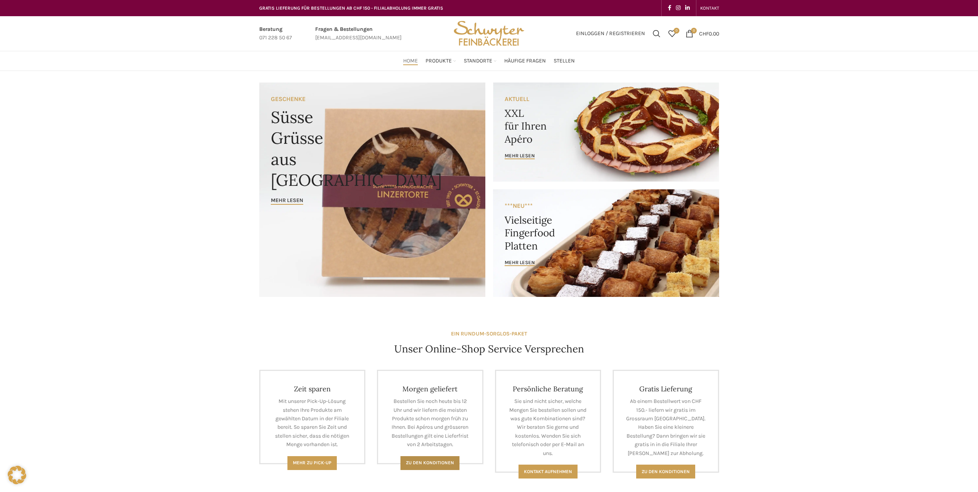
click at [438, 463] on span "Zu den Konditionen" at bounding box center [430, 462] width 48 height 5
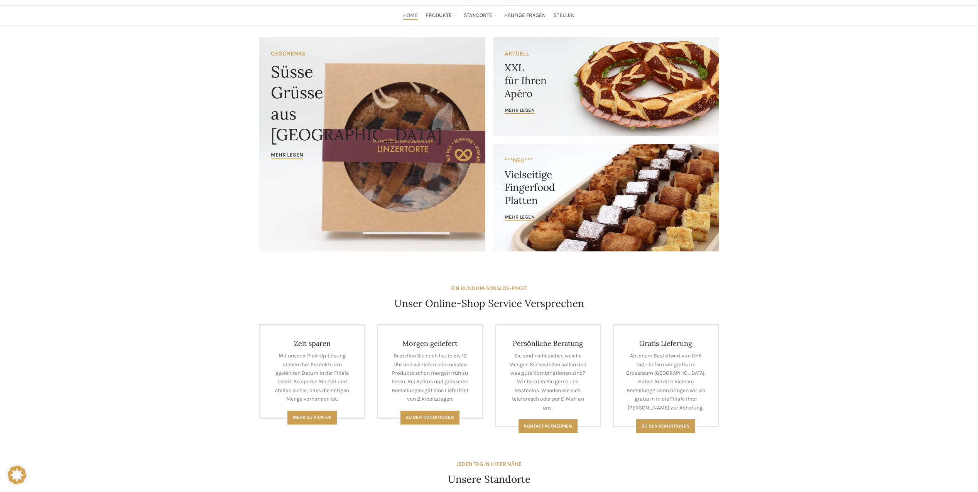
drag, startPoint x: 752, startPoint y: 379, endPoint x: 752, endPoint y: 418, distance: 39.0
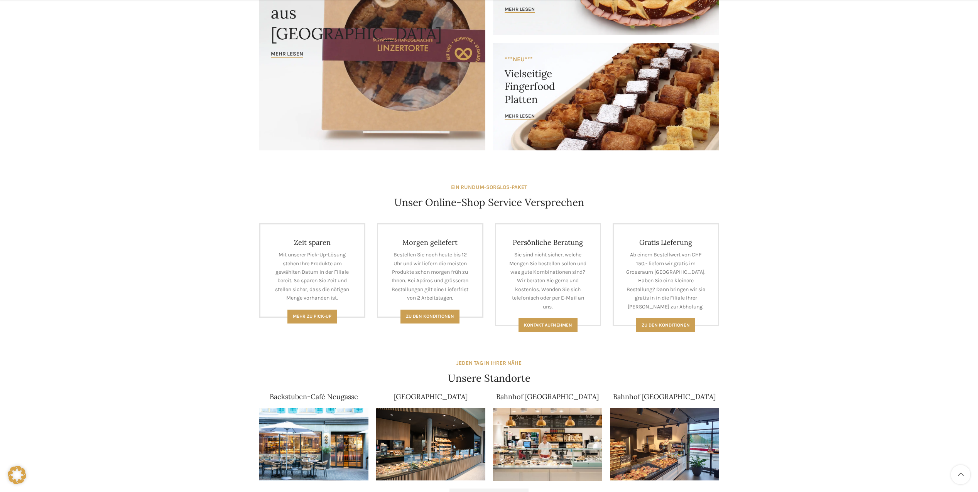
drag, startPoint x: 735, startPoint y: 406, endPoint x: 731, endPoint y: 426, distance: 20.1
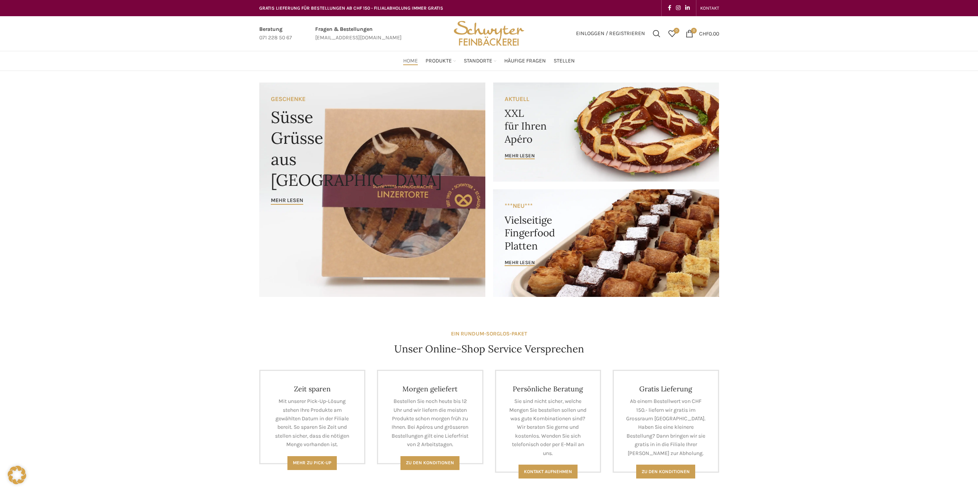
drag, startPoint x: 174, startPoint y: 292, endPoint x: 171, endPoint y: 185, distance: 107.7
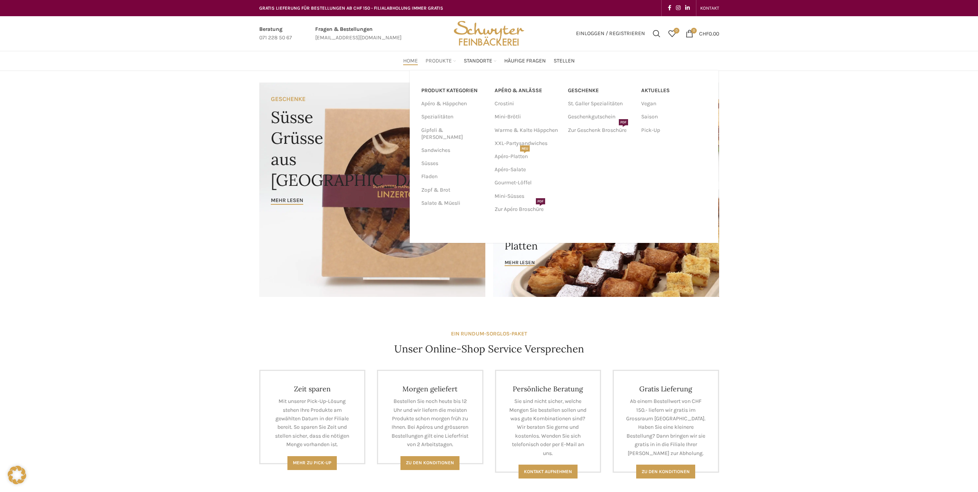
click at [443, 59] on span "Produkte" at bounding box center [439, 60] width 26 height 7
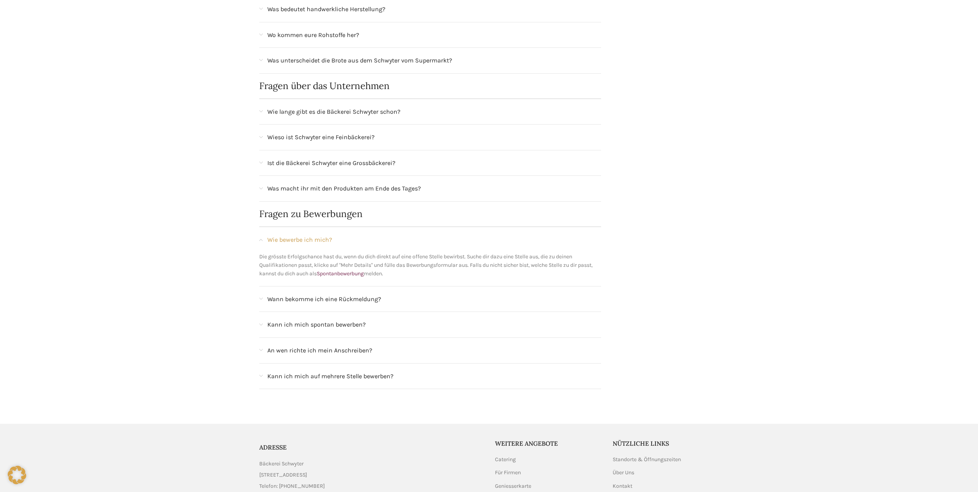
drag, startPoint x: 203, startPoint y: 217, endPoint x: 213, endPoint y: 314, distance: 96.9
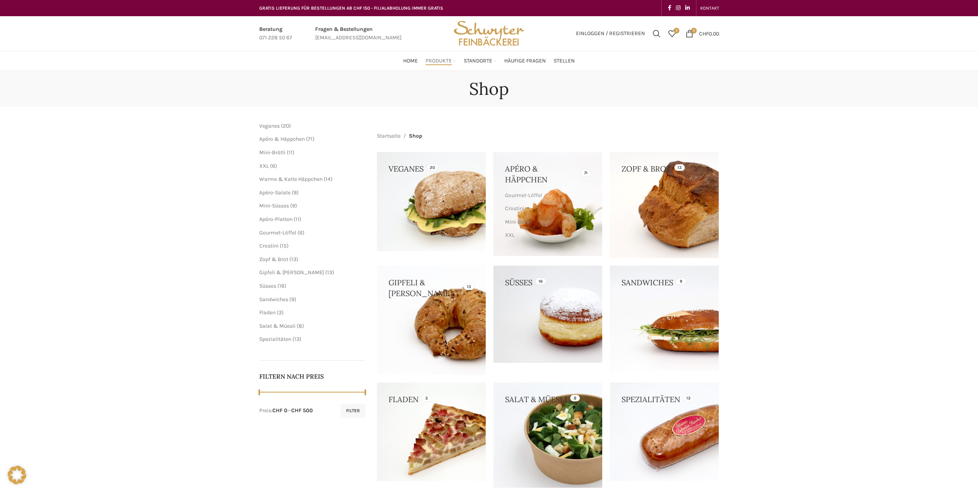
click at [447, 339] on link at bounding box center [431, 320] width 109 height 109
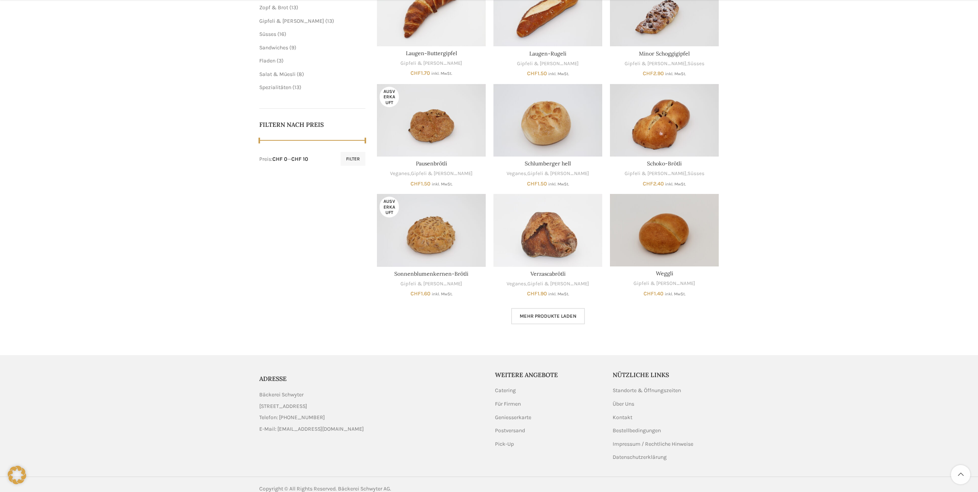
scroll to position [287, 0]
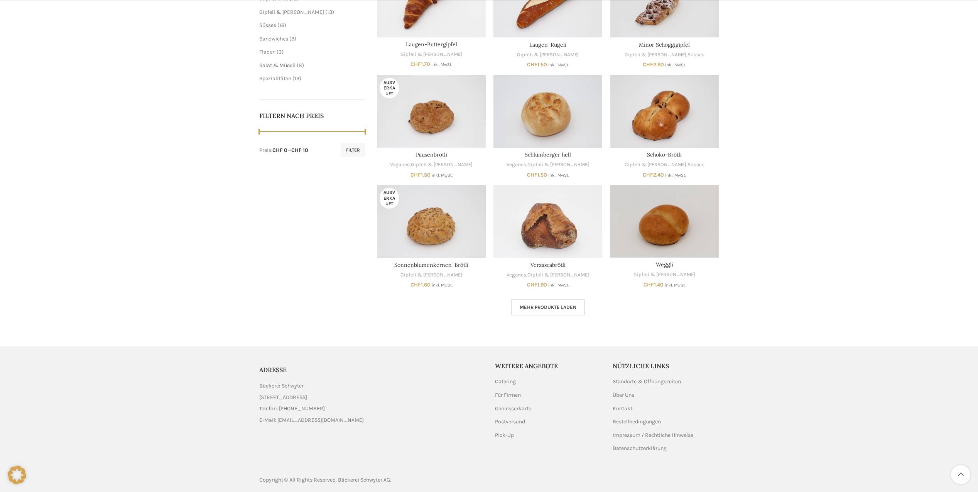
drag, startPoint x: 752, startPoint y: 264, endPoint x: 744, endPoint y: 298, distance: 35.5
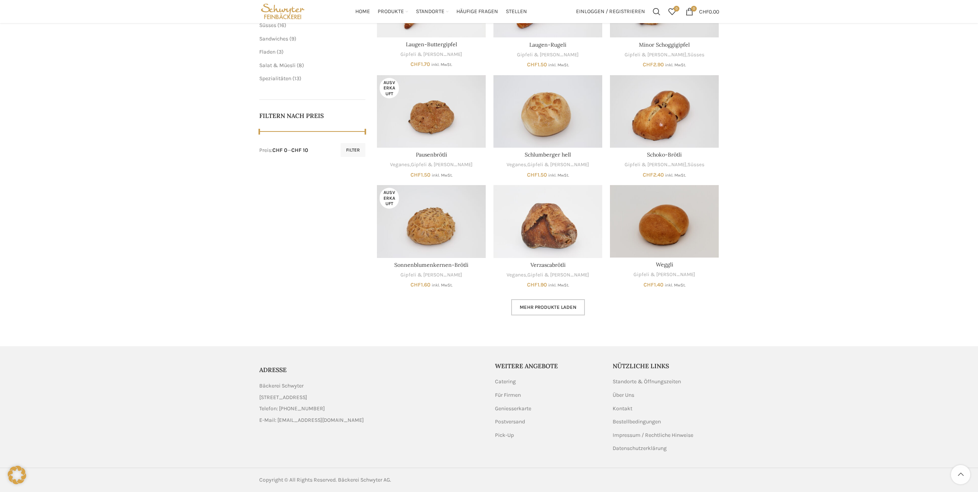
click at [559, 305] on span "Mehr Produkte laden" at bounding box center [548, 307] width 57 height 6
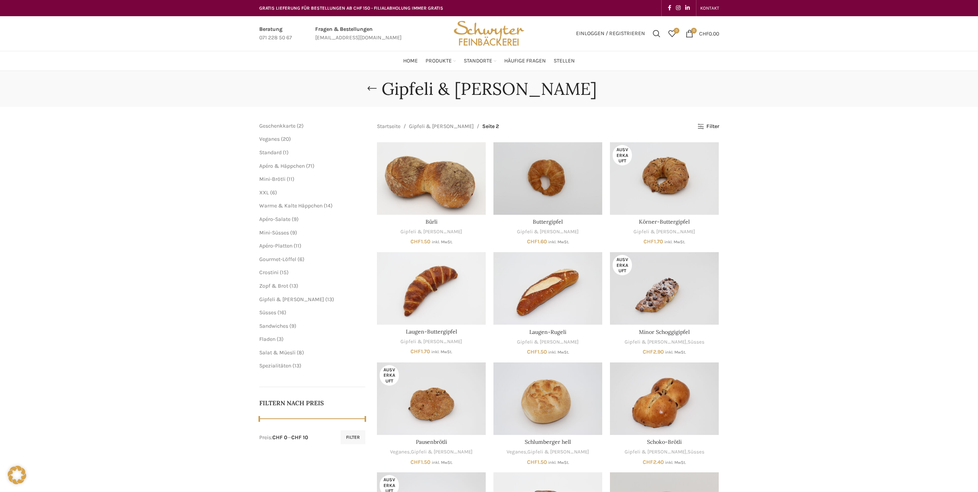
drag, startPoint x: 764, startPoint y: 330, endPoint x: 755, endPoint y: 248, distance: 82.0
click at [581, 211] on div "In den Warenkorb Schnellansicht Zur Wunschliste hinzufügen" at bounding box center [548, 178] width 109 height 73
drag, startPoint x: 581, startPoint y: 211, endPoint x: 550, endPoint y: 221, distance: 32.7
click at [550, 221] on link "Buttergipfel" at bounding box center [548, 221] width 30 height 7
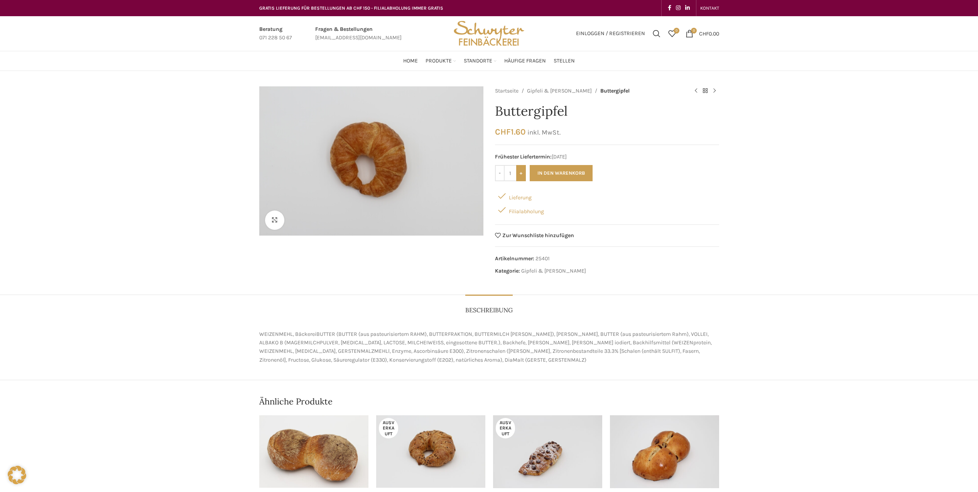
click at [520, 171] on input "+" at bounding box center [521, 173] width 10 height 16
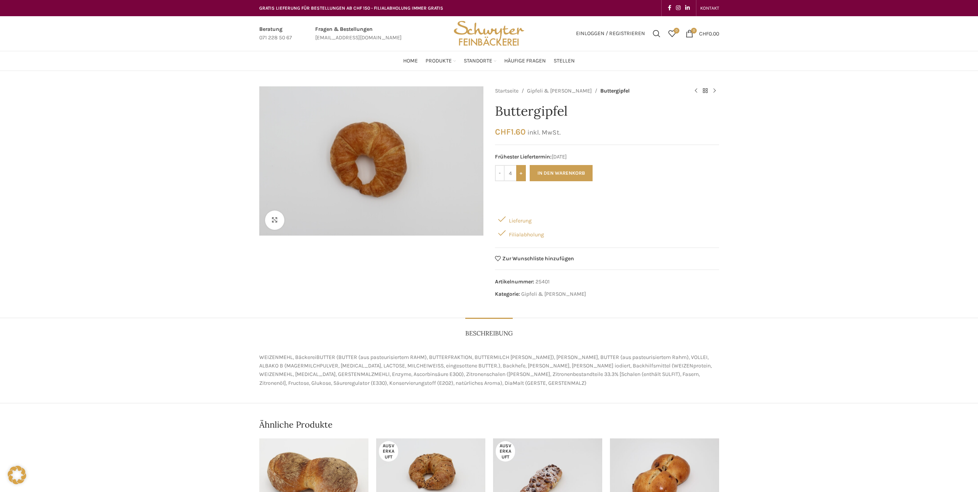
click at [520, 171] on input "+" at bounding box center [521, 173] width 10 height 16
type input "8"
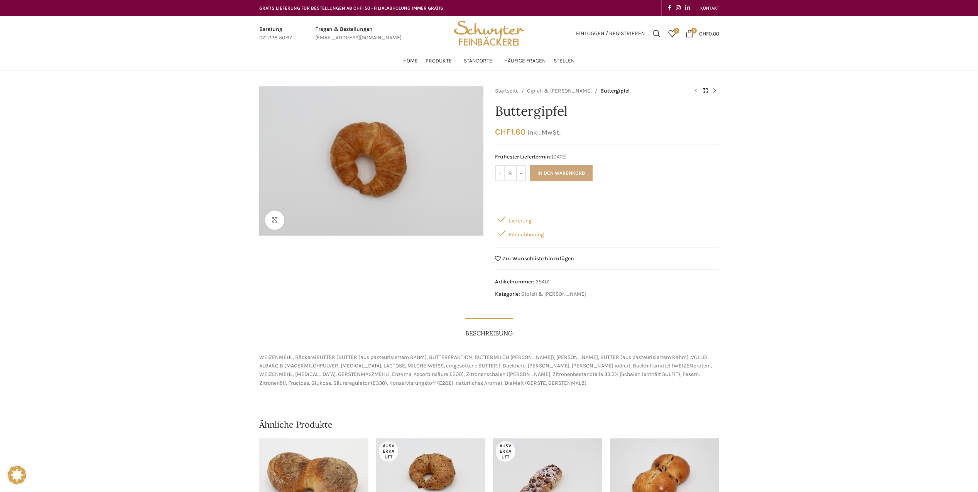
click at [556, 171] on button "In den Warenkorb" at bounding box center [561, 173] width 63 height 16
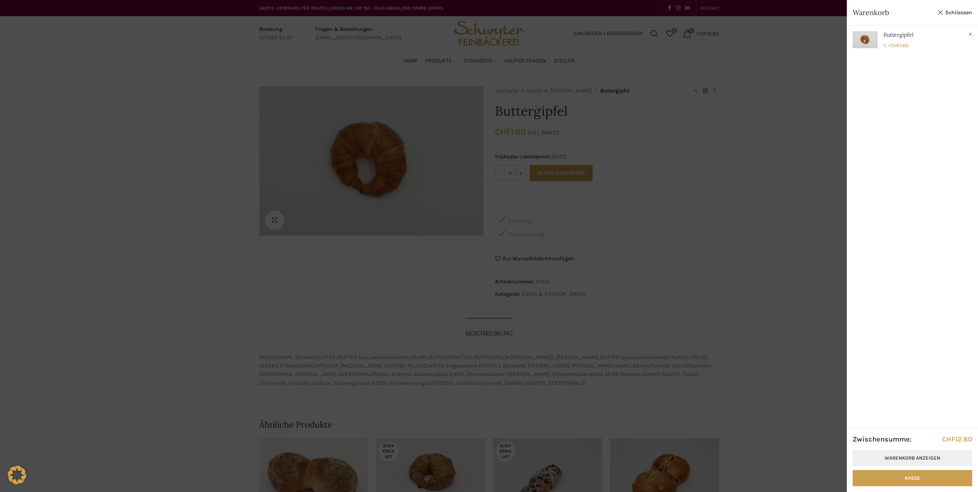
click at [913, 457] on link "Warenkorb anzeigen" at bounding box center [913, 458] width 120 height 16
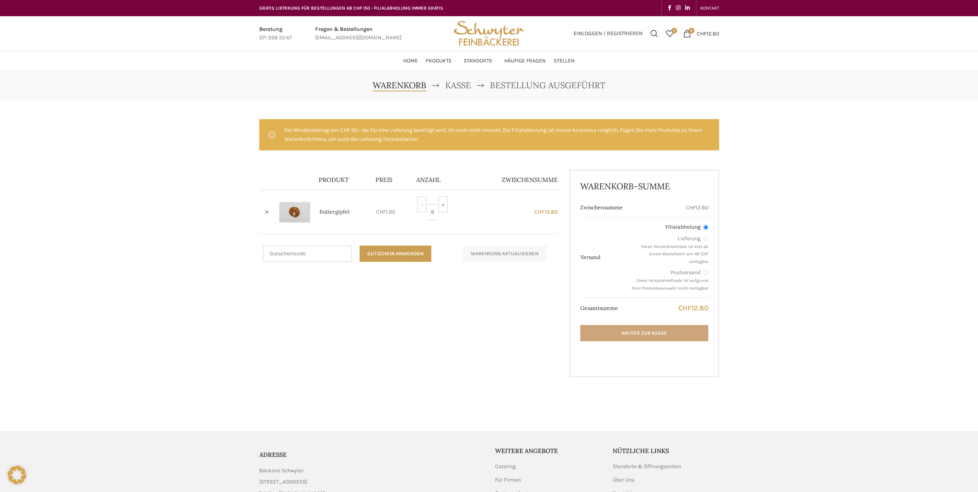
click at [643, 331] on link "Weiter zur Kasse" at bounding box center [644, 333] width 128 height 16
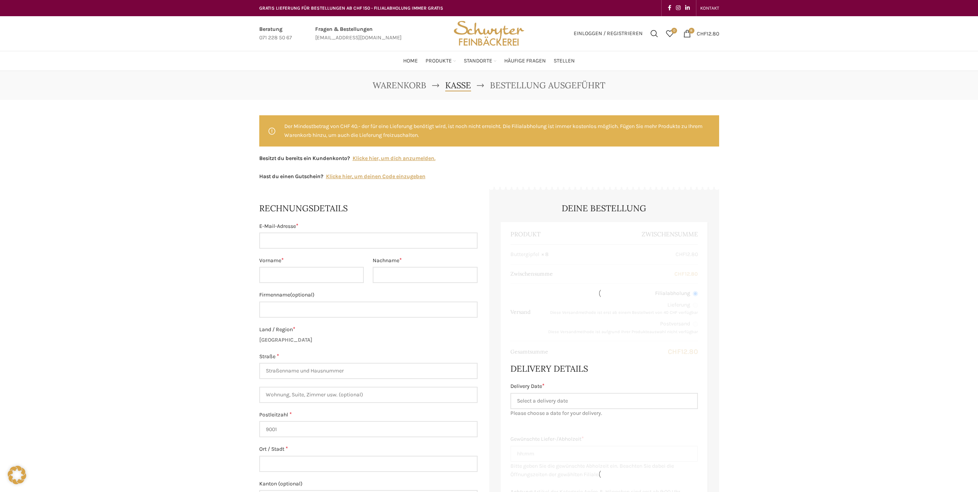
select select "SG"
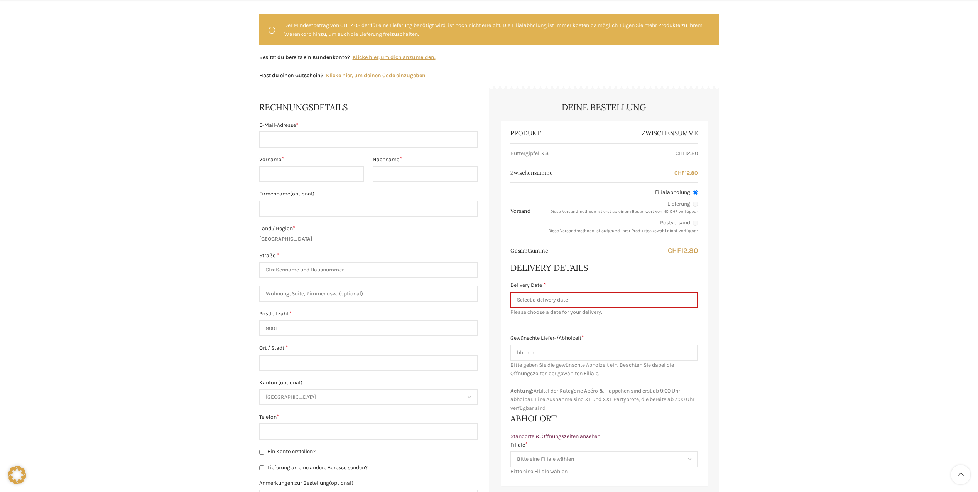
drag, startPoint x: 791, startPoint y: 268, endPoint x: 781, endPoint y: 310, distance: 42.7
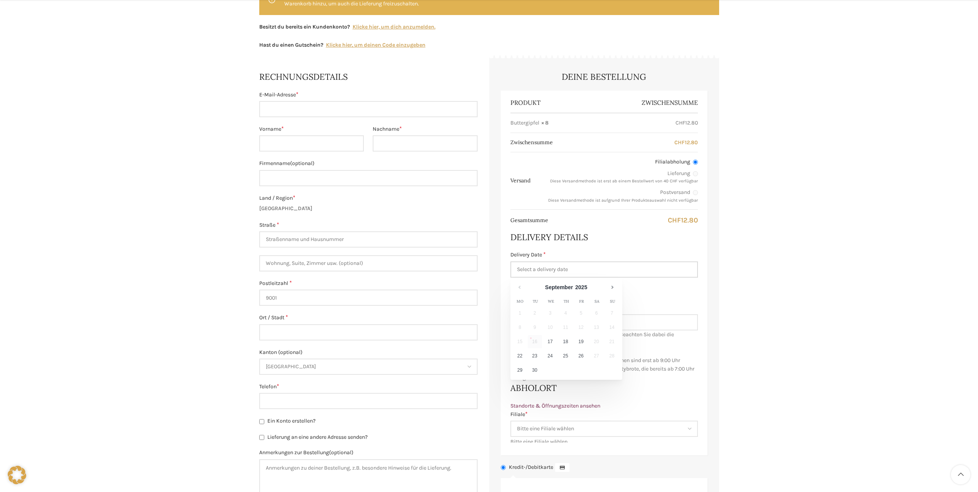
click at [589, 271] on input "Delivery Date *" at bounding box center [604, 270] width 188 height 16
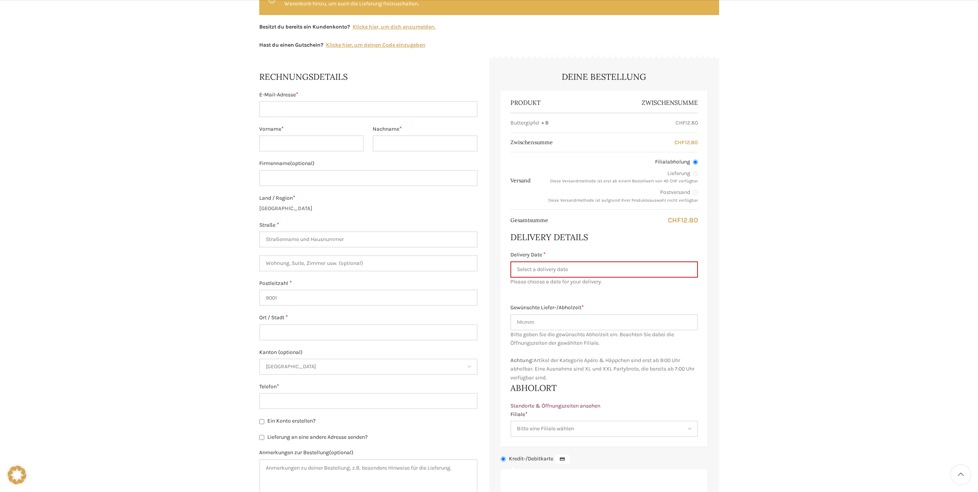
click at [825, 247] on div "Warenkorb Kasse Bestellung ausgeführt Der Mindestbetrag von CHF 40.- der für ei…" at bounding box center [489, 313] width 978 height 749
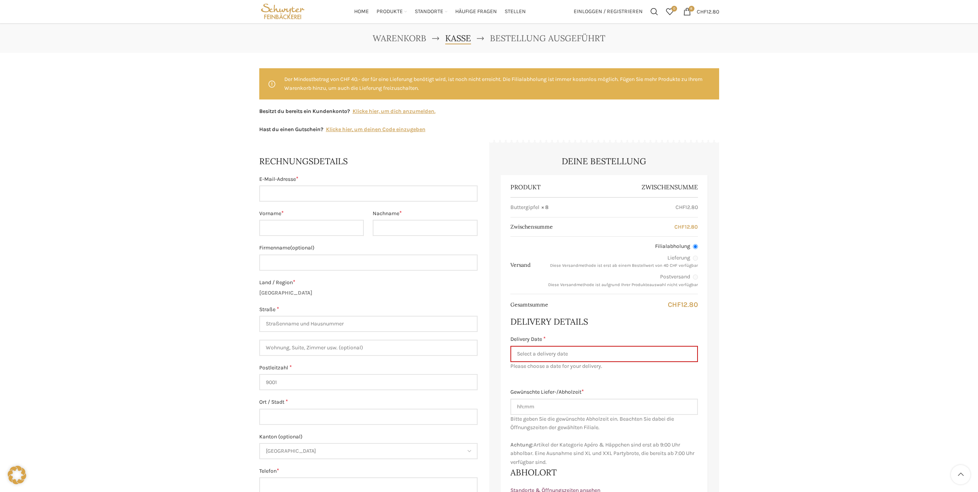
scroll to position [0, 0]
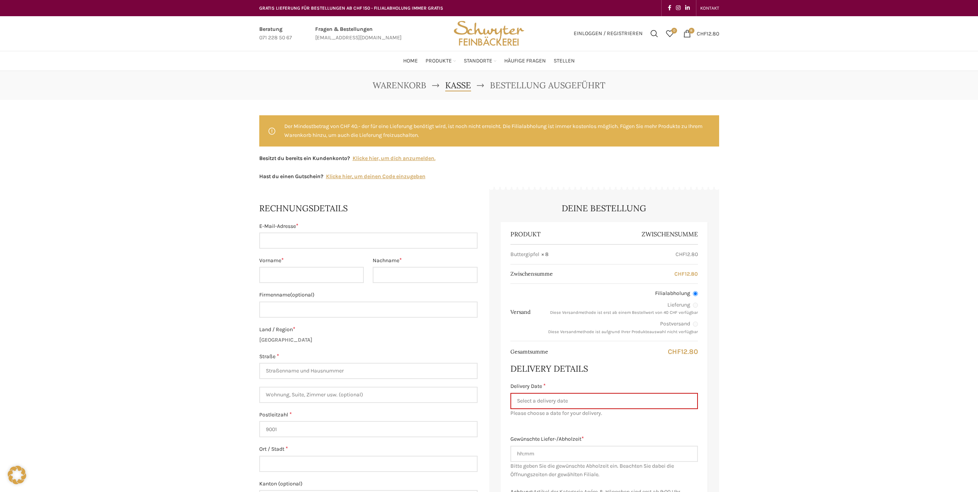
drag, startPoint x: 793, startPoint y: 290, endPoint x: 789, endPoint y: 241, distance: 49.1
click at [318, 243] on input "E-Mail-Adresse *" at bounding box center [368, 241] width 218 height 16
type input "[EMAIL_ADDRESS][DOMAIN_NAME]"
type input "Daniel"
type input "Vetter"
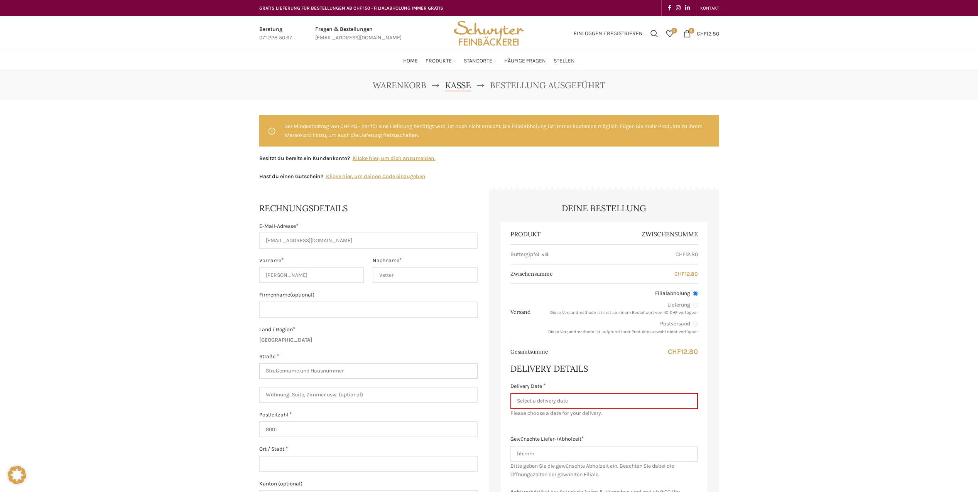
type input "[STREET_ADDRESS]"
type input "[GEOGRAPHIC_DATA]"
type input "[PHONE_NUMBER]"
drag, startPoint x: 298, startPoint y: 434, endPoint x: 238, endPoint y: 443, distance: 61.2
click at [238, 443] on div "Warenkorb Kasse Bestellung ausgeführt Der Mindestbetrag von CHF 40.- der für ei…" at bounding box center [489, 479] width 978 height 817
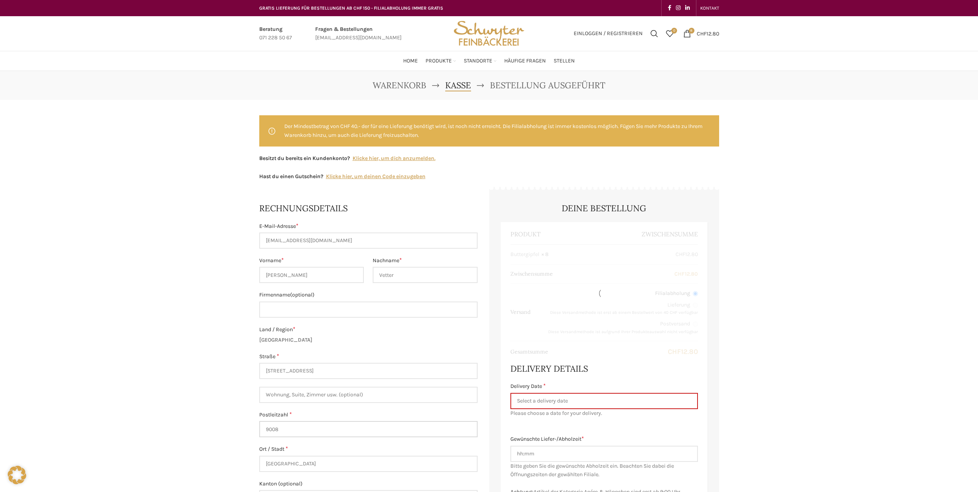
type input "9008"
click at [221, 442] on div "Warenkorb Kasse Bestellung ausgeführt Der Mindestbetrag von CHF 40.- der für ei…" at bounding box center [489, 479] width 978 height 817
drag, startPoint x: 281, startPoint y: 466, endPoint x: 244, endPoint y: 475, distance: 37.4
click at [244, 475] on div "Warenkorb Kasse Bestellung ausgeführt Der Mindestbetrag von CHF 40.- der für ei…" at bounding box center [489, 479] width 978 height 817
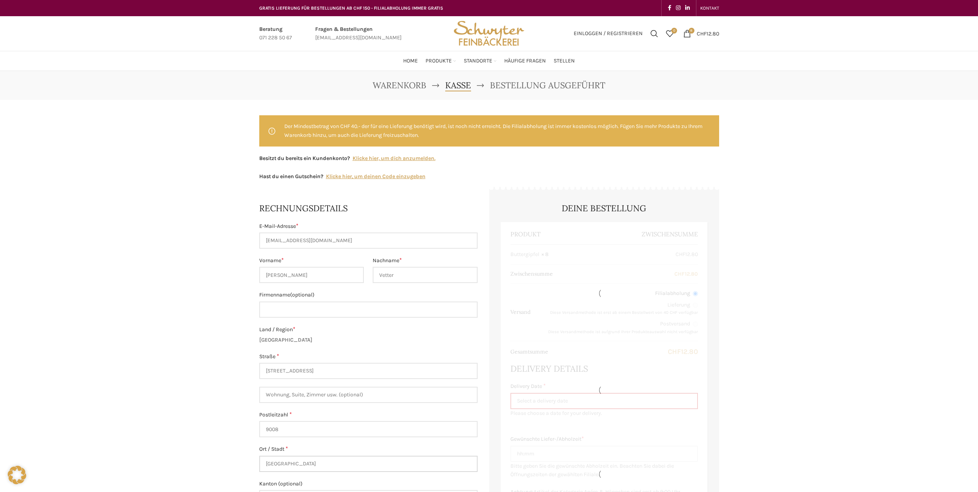
click at [274, 465] on input "St. Gallen" at bounding box center [368, 464] width 218 height 16
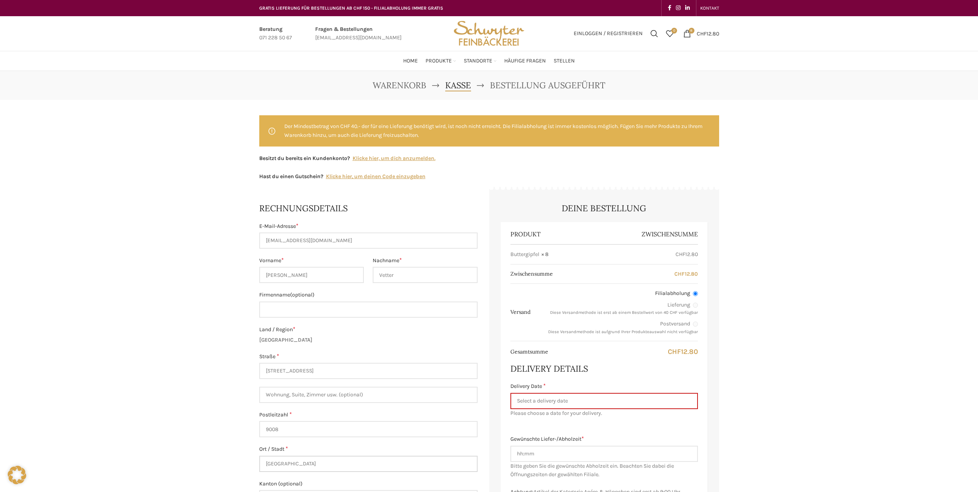
type input "St. Gallen"
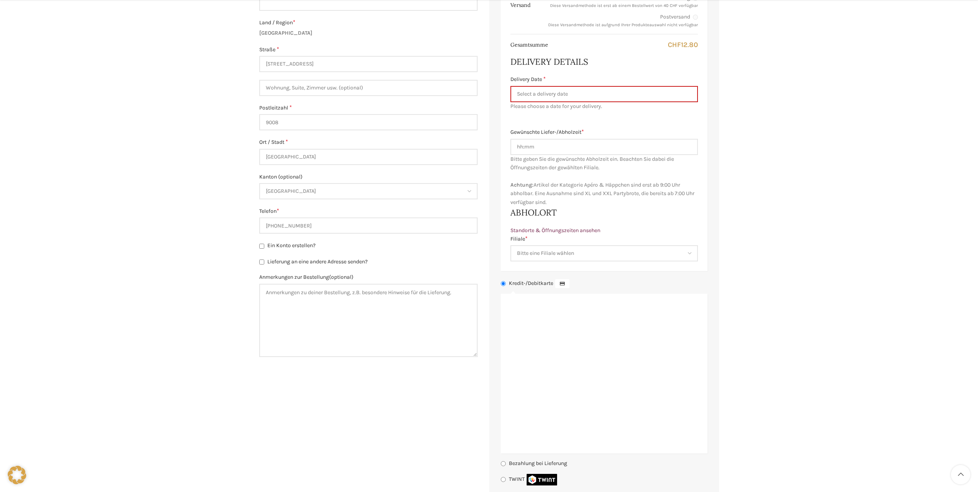
drag, startPoint x: 798, startPoint y: 282, endPoint x: 760, endPoint y: 337, distance: 67.2
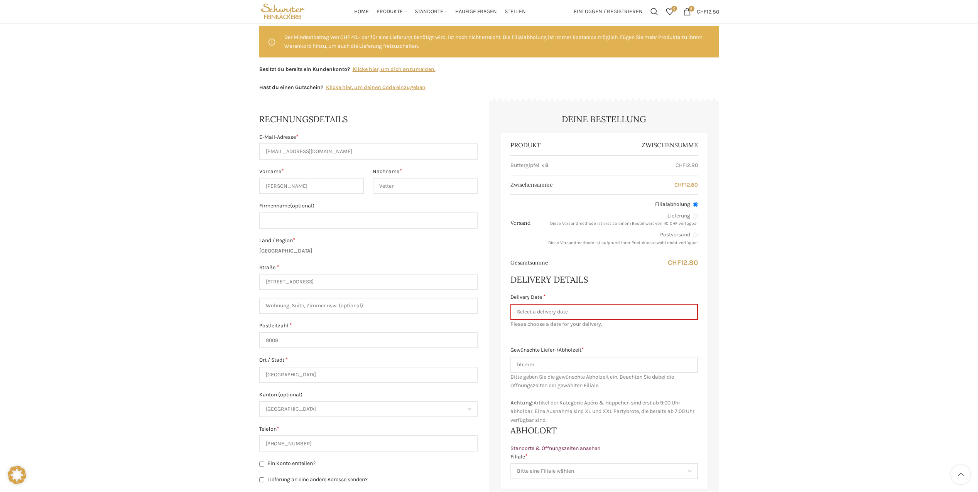
drag, startPoint x: 340, startPoint y: 319, endPoint x: 329, endPoint y: 249, distance: 71.1
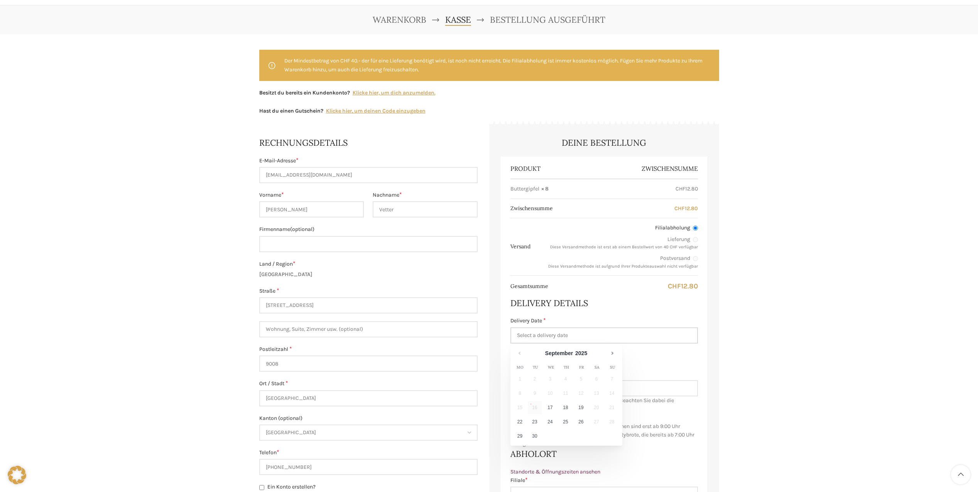
click at [560, 338] on input "Delivery Date *" at bounding box center [604, 336] width 188 height 16
click at [566, 407] on link "18" at bounding box center [566, 407] width 14 height 13
type input "[DATE]"
click at [539, 390] on input "Gewünschte Liefer-/Abholzeit *" at bounding box center [604, 388] width 188 height 16
type input "8"
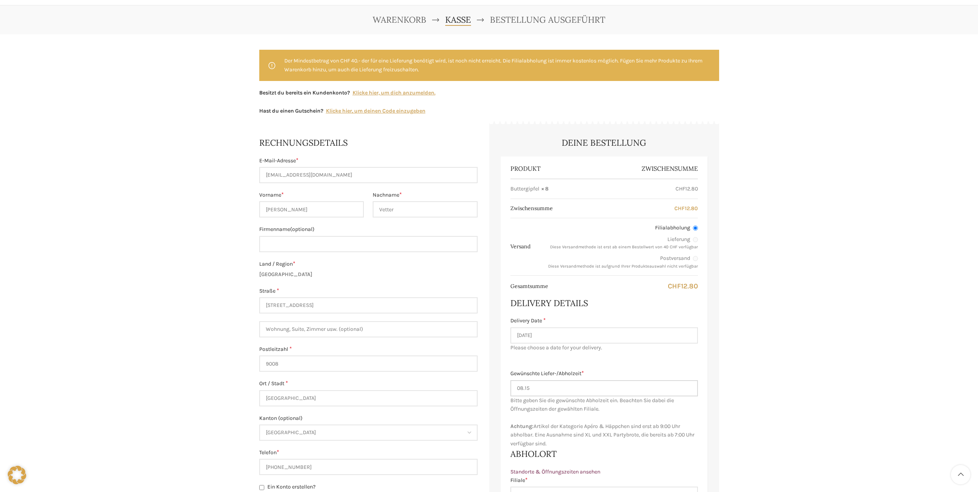
click at [598, 385] on input "08.15" at bounding box center [604, 388] width 188 height 16
type input "08.15"
click at [562, 334] on input "[DATE]" at bounding box center [604, 336] width 188 height 16
click at [568, 406] on link "18" at bounding box center [566, 407] width 14 height 13
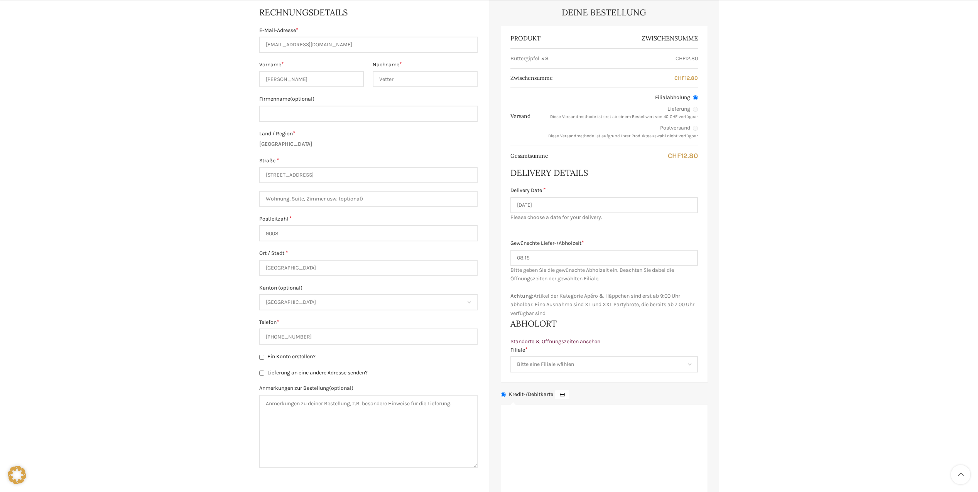
drag, startPoint x: 766, startPoint y: 322, endPoint x: 756, endPoint y: 359, distance: 38.3
click at [587, 361] on select "Bitte eine Filiale wählen Backstube Schuppis Neugasse Lindenpark Bahnhof St. Ga…" at bounding box center [604, 361] width 188 height 16
select select "11688"
click at [510, 353] on select "Bitte eine Filiale wählen Backstube Schuppis Neugasse Lindenpark Bahnhof St. Ga…" at bounding box center [604, 361] width 188 height 16
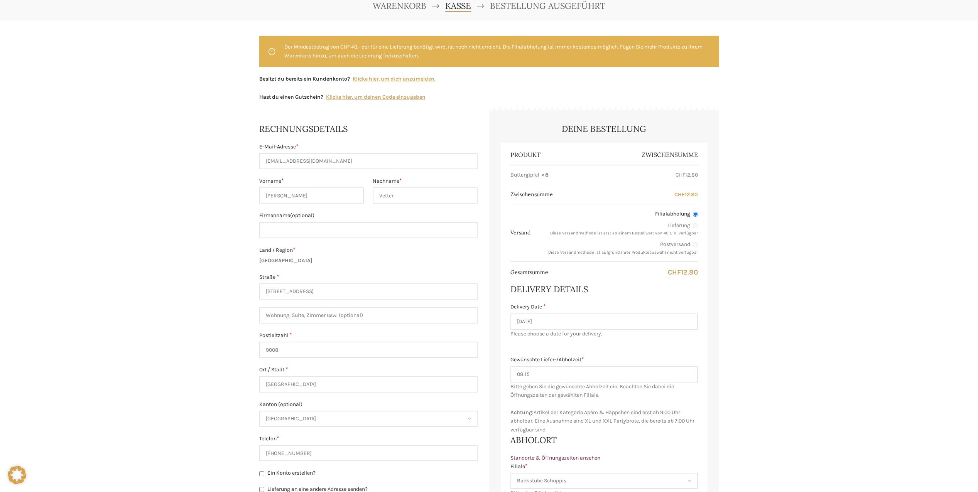
scroll to position [0, 0]
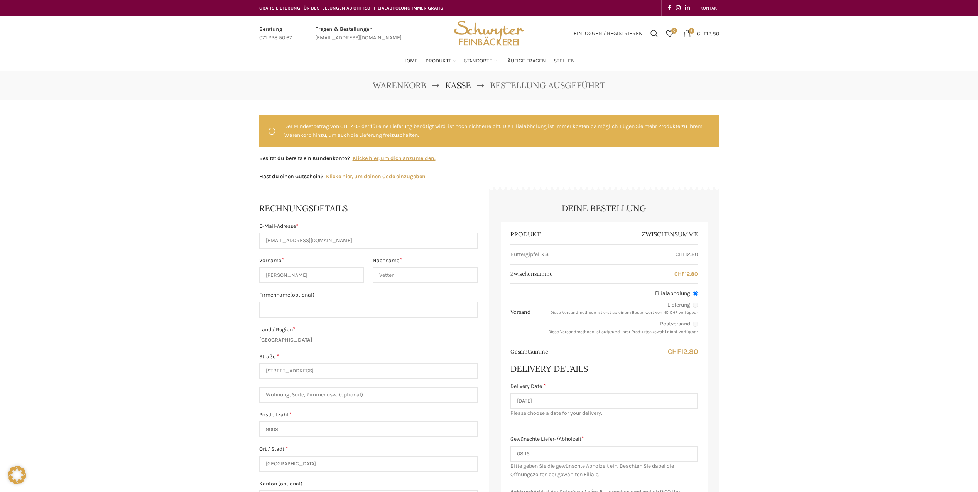
drag, startPoint x: 763, startPoint y: 403, endPoint x: 766, endPoint y: 340, distance: 63.0
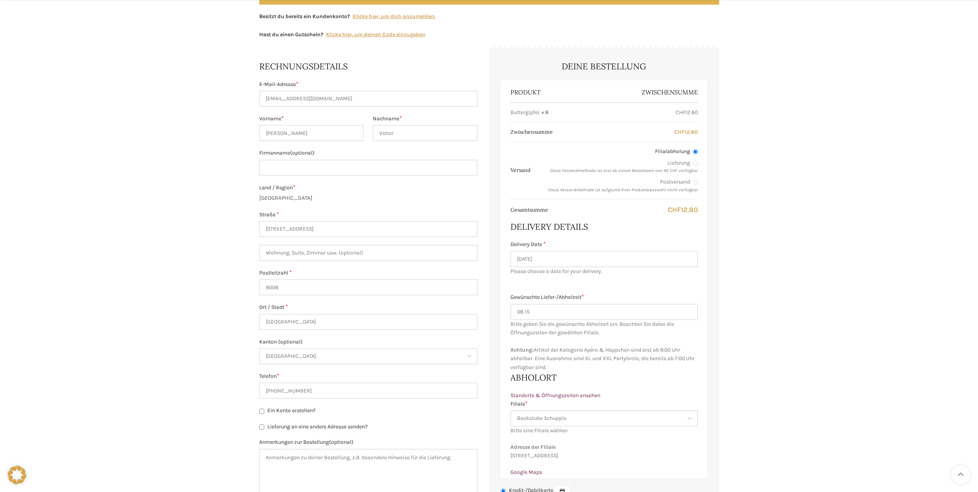
drag, startPoint x: 182, startPoint y: 265, endPoint x: 185, endPoint y: 292, distance: 27.5
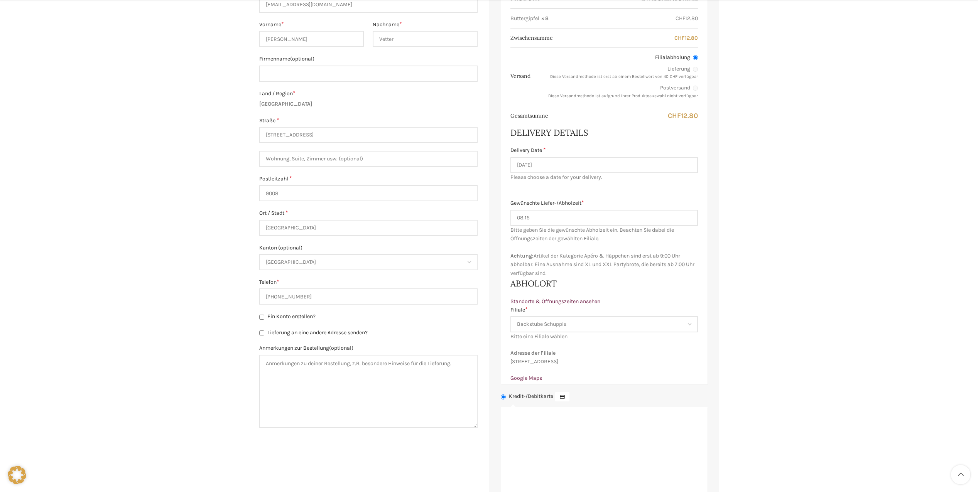
drag, startPoint x: 212, startPoint y: 282, endPoint x: 215, endPoint y: 321, distance: 39.9
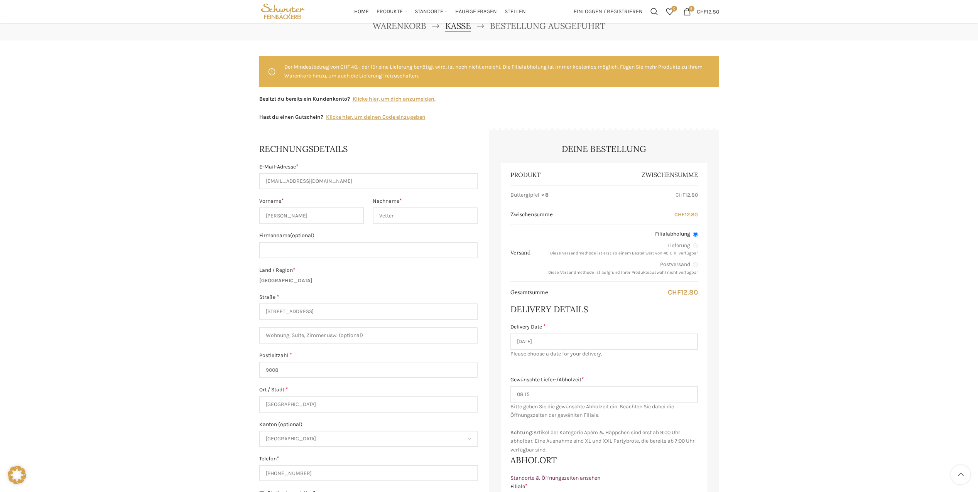
scroll to position [0, 0]
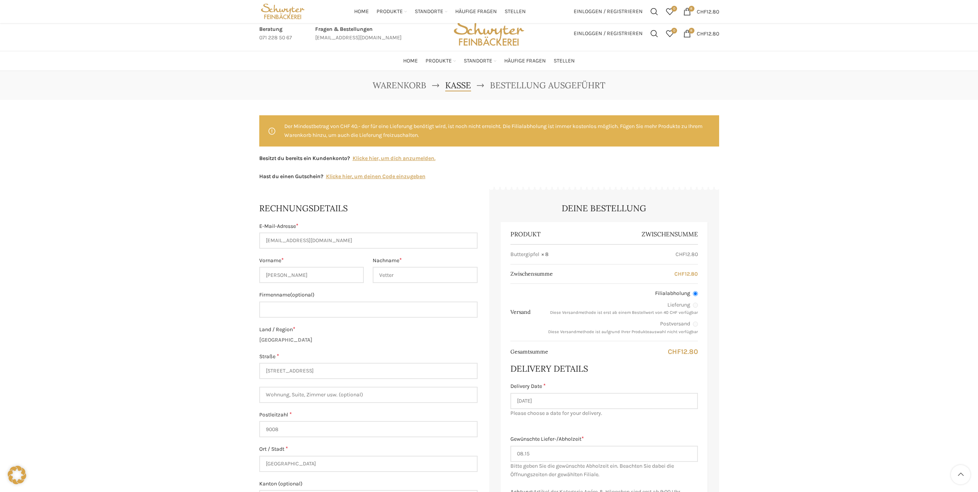
drag, startPoint x: 783, startPoint y: 341, endPoint x: 801, endPoint y: 289, distance: 55.8
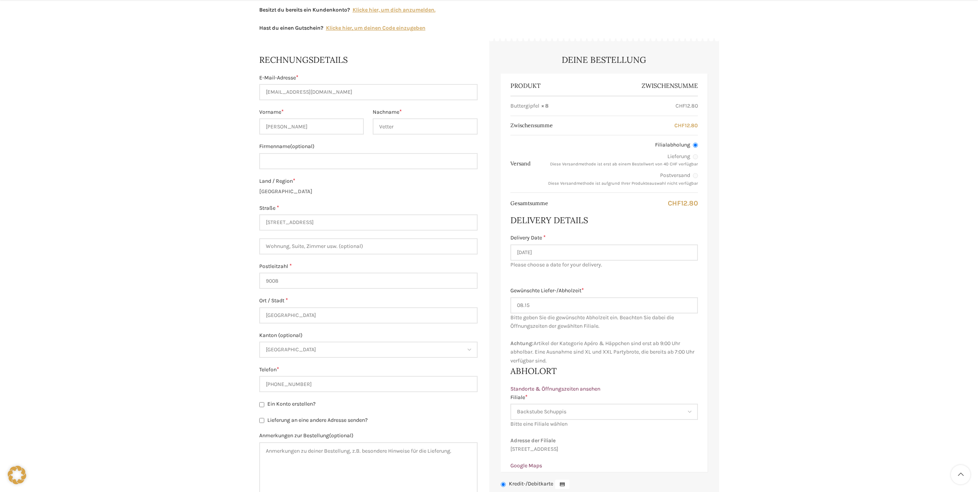
drag, startPoint x: 755, startPoint y: 302, endPoint x: 752, endPoint y: 331, distance: 29.4
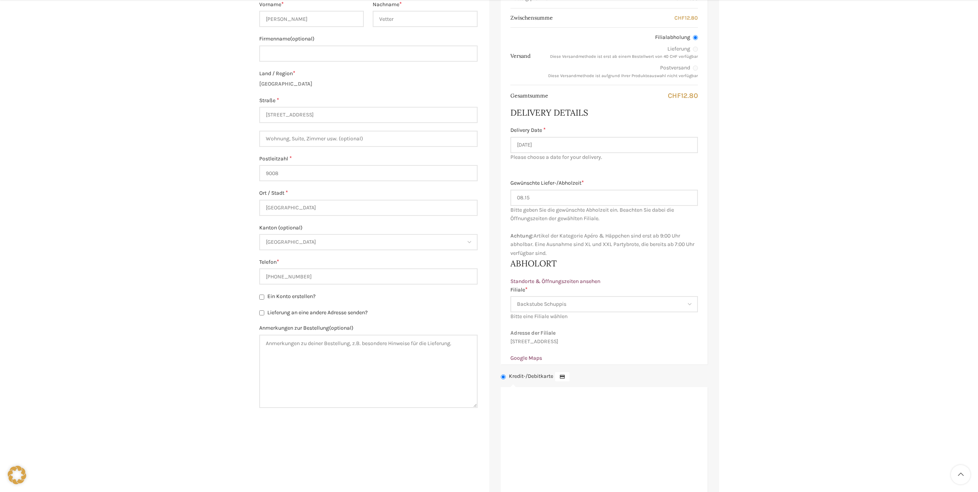
drag, startPoint x: 775, startPoint y: 247, endPoint x: 768, endPoint y: 294, distance: 48.0
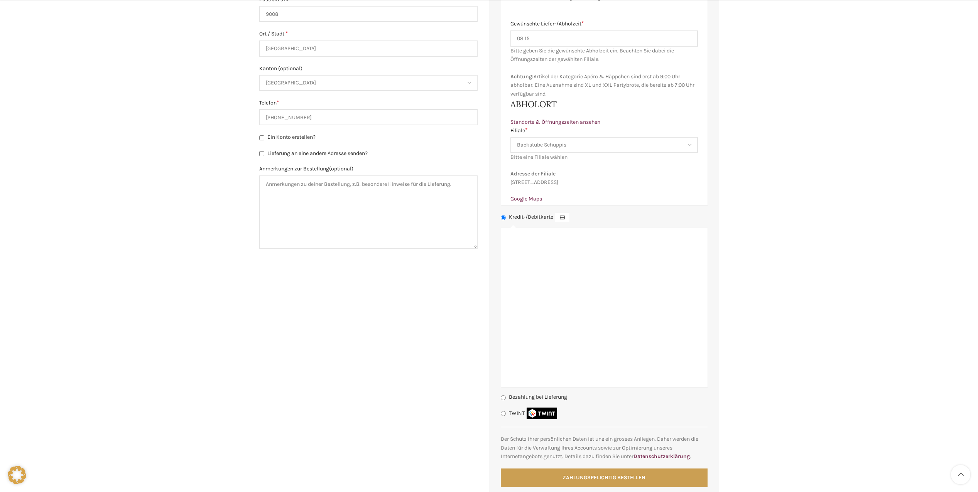
drag, startPoint x: 762, startPoint y: 285, endPoint x: 749, endPoint y: 311, distance: 29.3
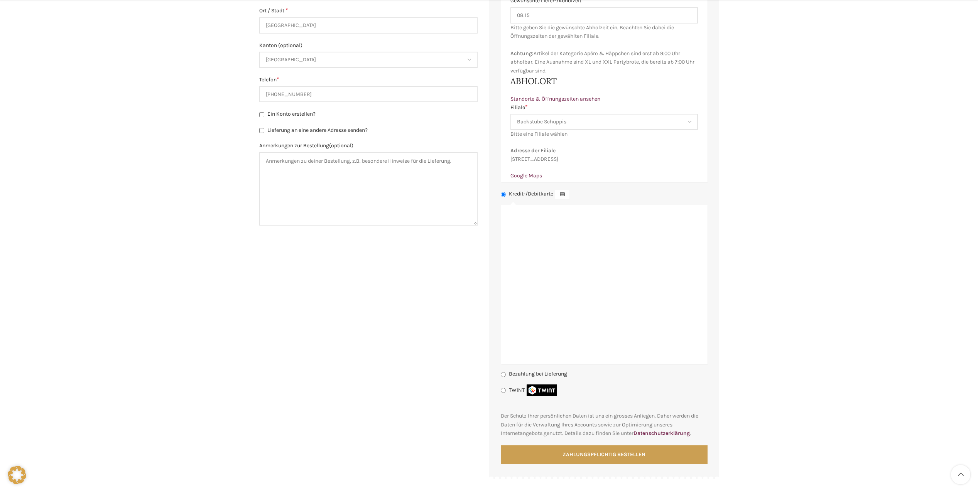
scroll to position [450, 0]
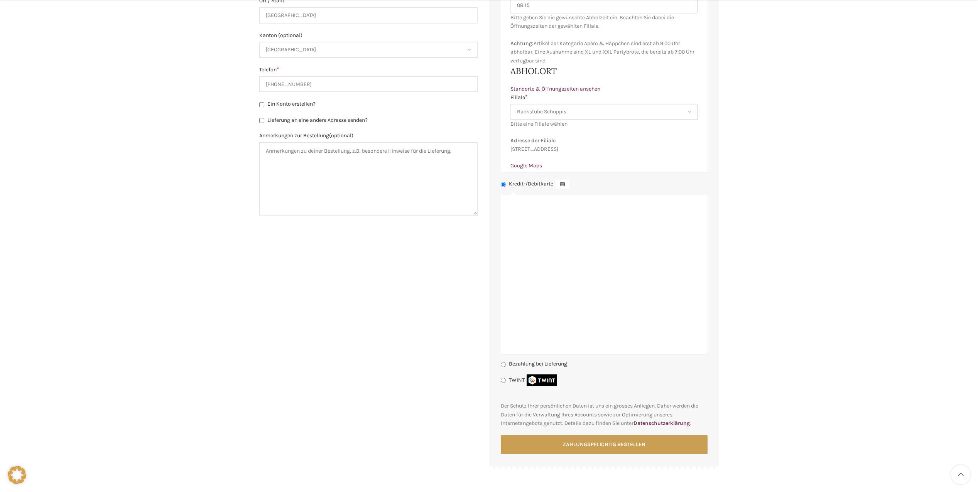
drag, startPoint x: 777, startPoint y: 224, endPoint x: 772, endPoint y: 248, distance: 24.8
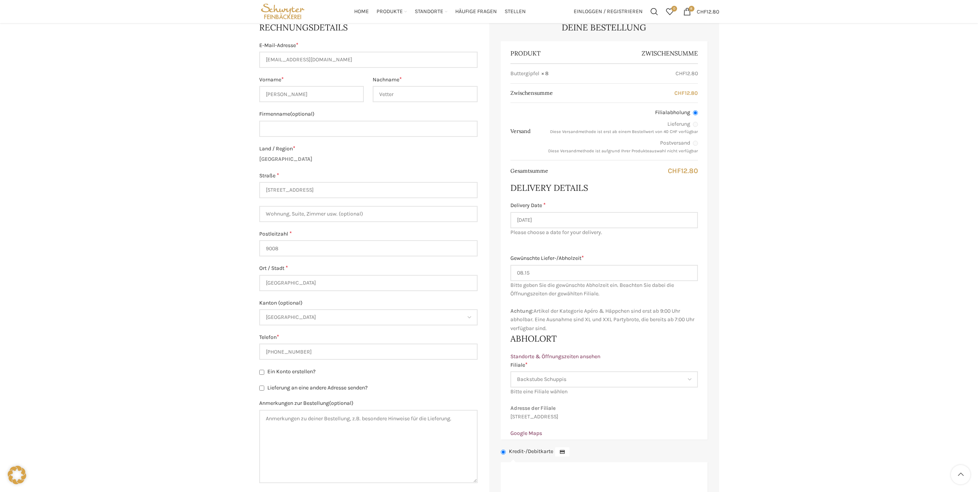
drag, startPoint x: 759, startPoint y: 339, endPoint x: 767, endPoint y: 276, distance: 63.4
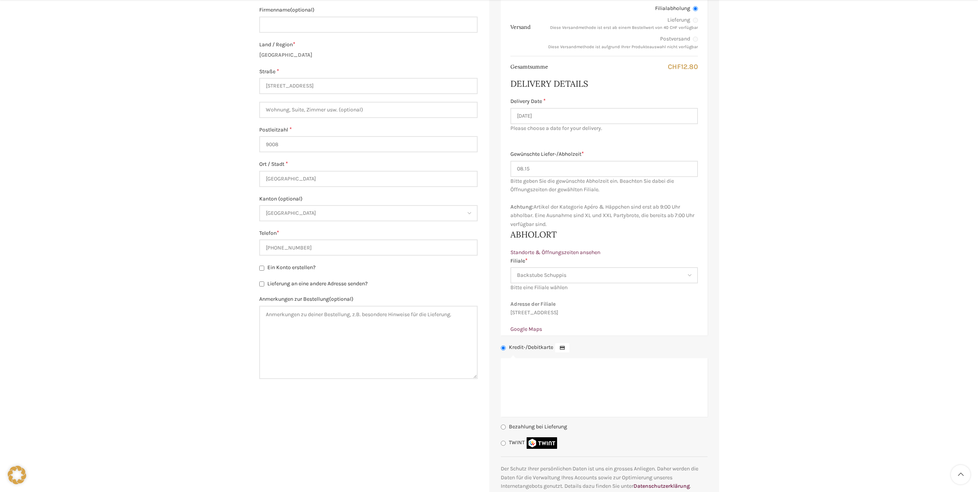
drag, startPoint x: 750, startPoint y: 256, endPoint x: 744, endPoint y: 280, distance: 25.2
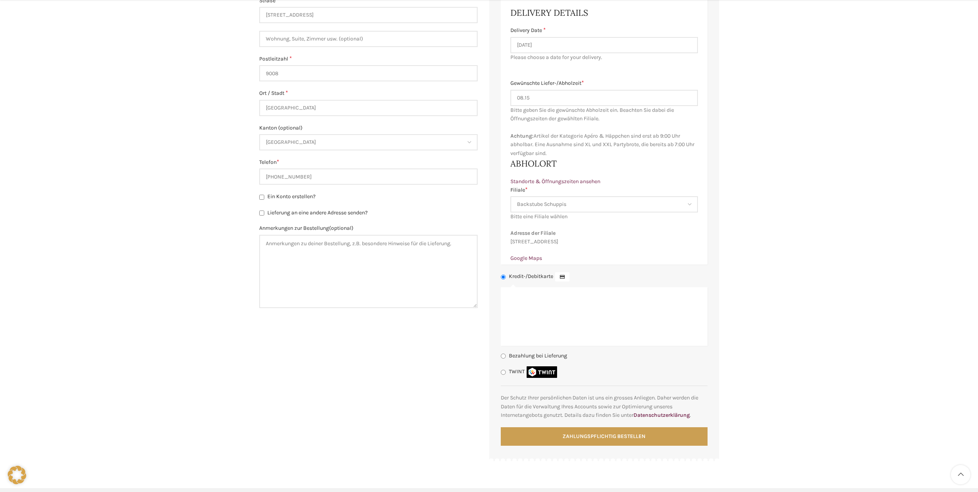
scroll to position [390, 0]
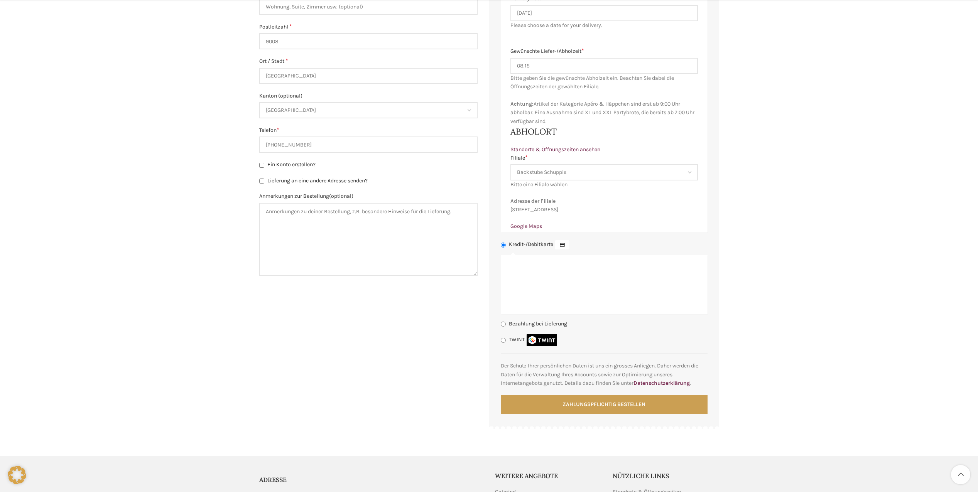
drag, startPoint x: 737, startPoint y: 344, endPoint x: 730, endPoint y: 372, distance: 28.8
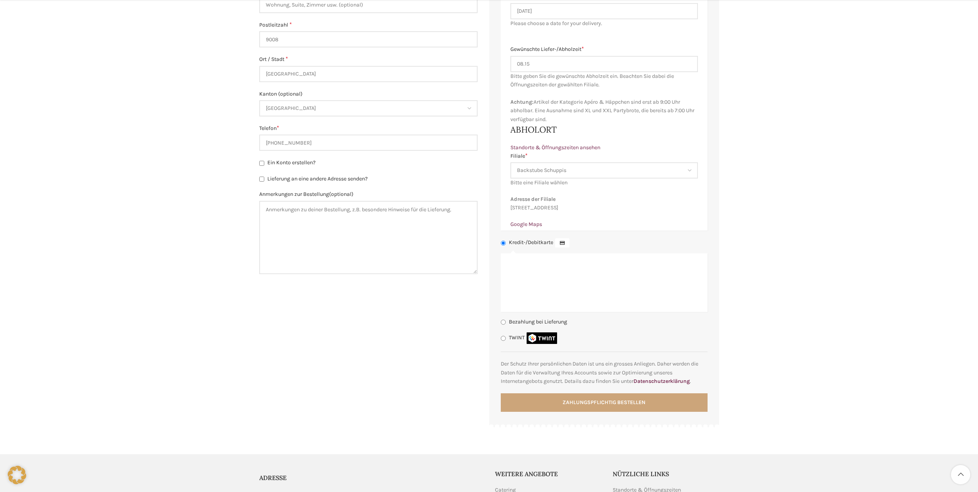
click at [612, 411] on button "Zahlungspflichtig bestellen" at bounding box center [604, 403] width 207 height 19
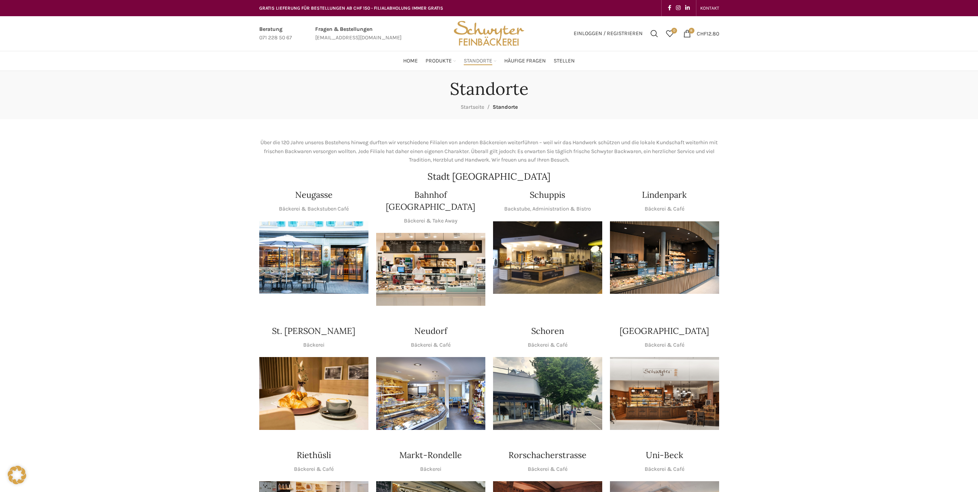
click at [548, 243] on img "1 / 1" at bounding box center [547, 257] width 109 height 73
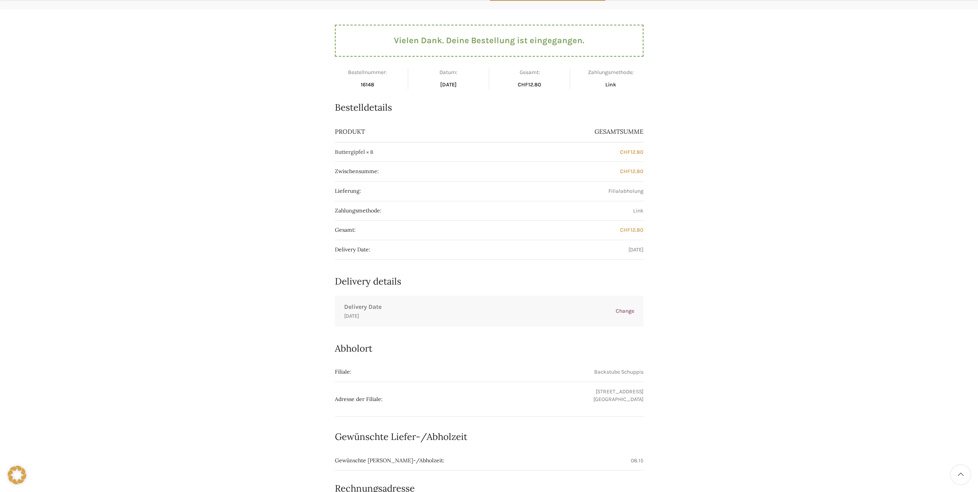
drag, startPoint x: 252, startPoint y: 215, endPoint x: 250, endPoint y: 257, distance: 42.1
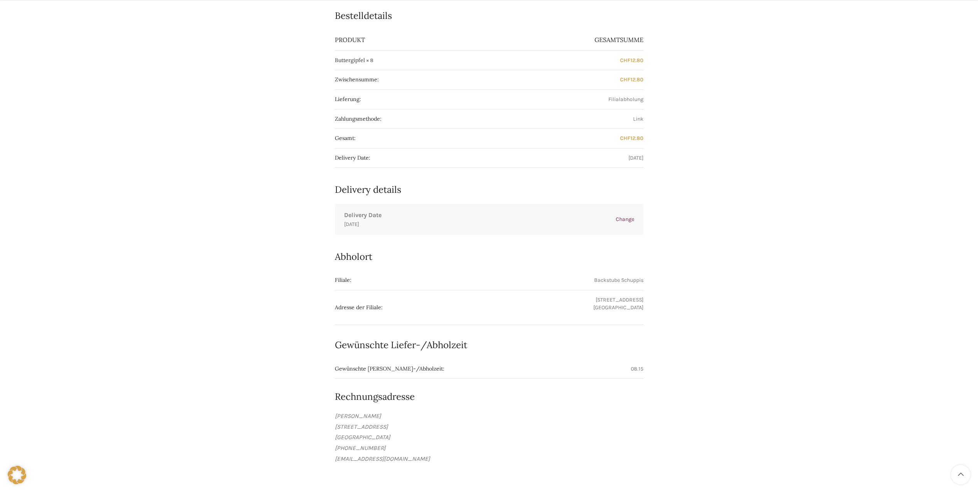
scroll to position [208, 0]
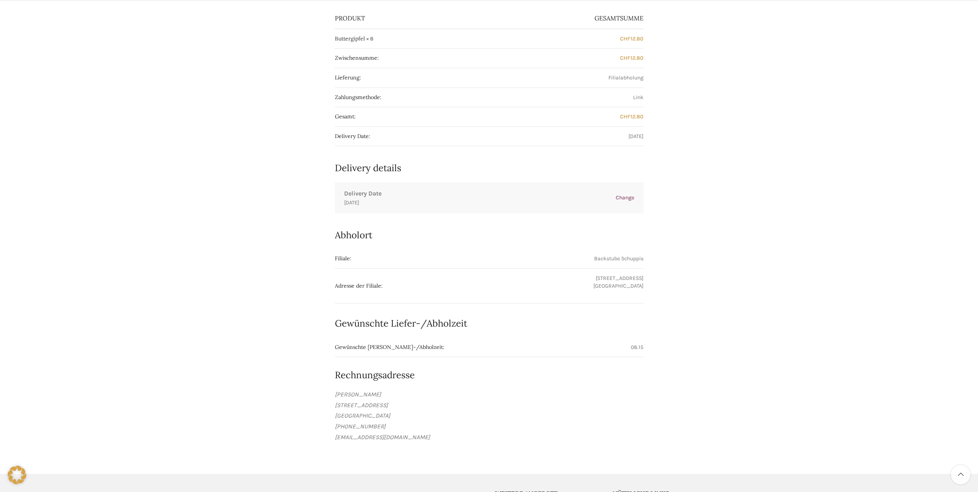
drag, startPoint x: 242, startPoint y: 227, endPoint x: 244, endPoint y: 254, distance: 27.5
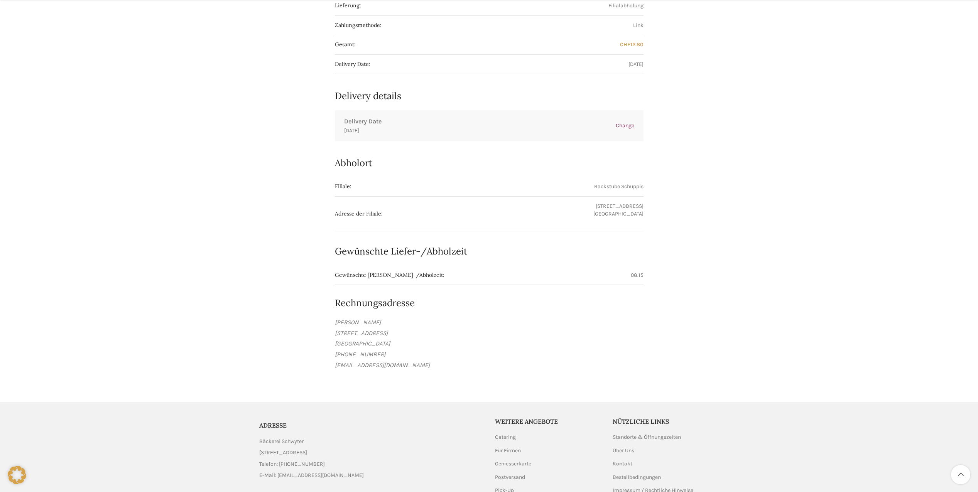
scroll to position [284, 0]
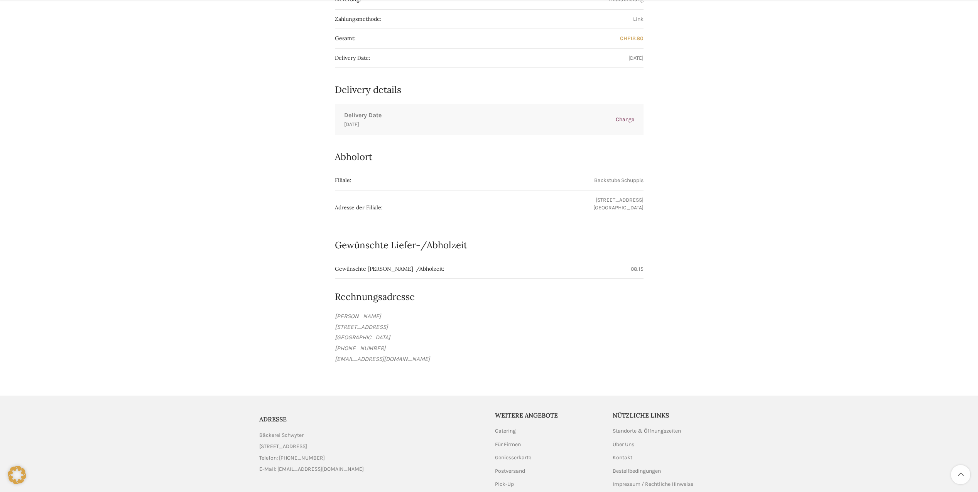
drag, startPoint x: 242, startPoint y: 229, endPoint x: 242, endPoint y: 247, distance: 17.7
